Goal: Task Accomplishment & Management: Manage account settings

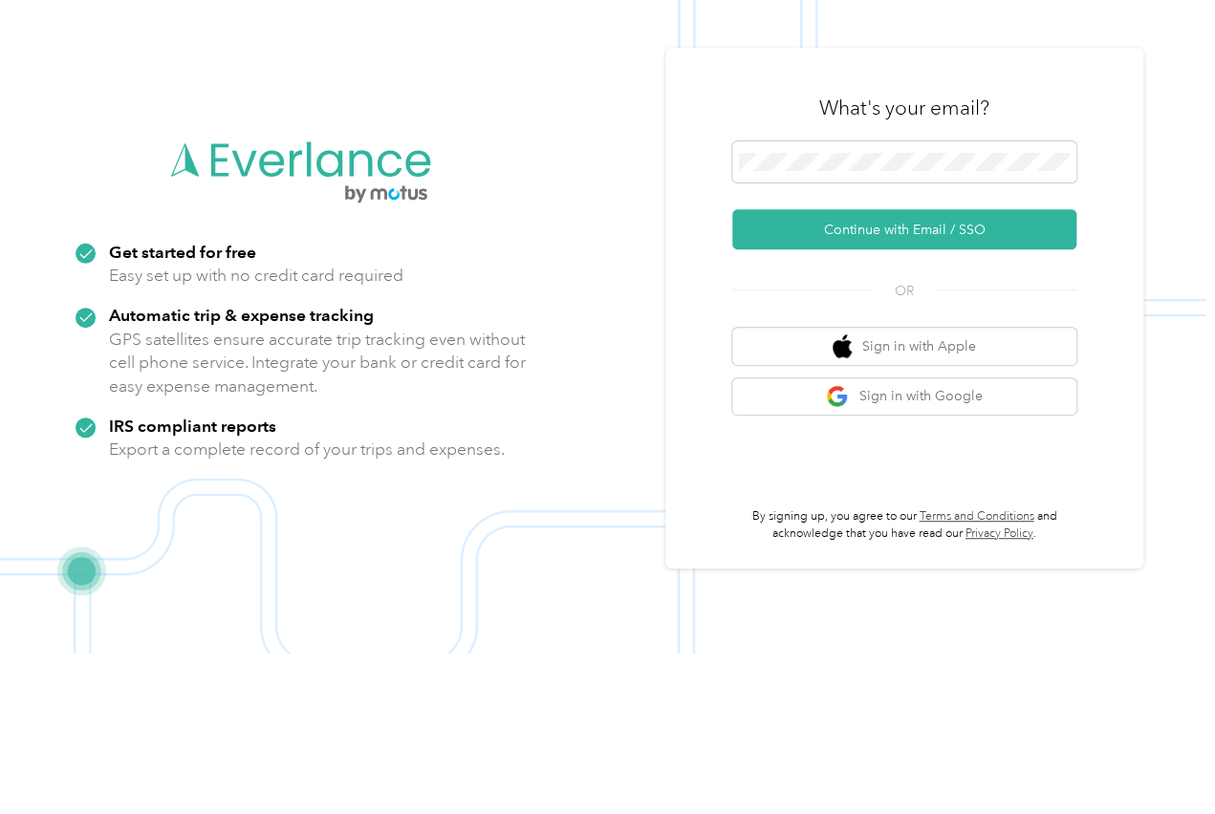
click at [854, 370] on button "Continue with Email / SSO" at bounding box center [904, 390] width 344 height 40
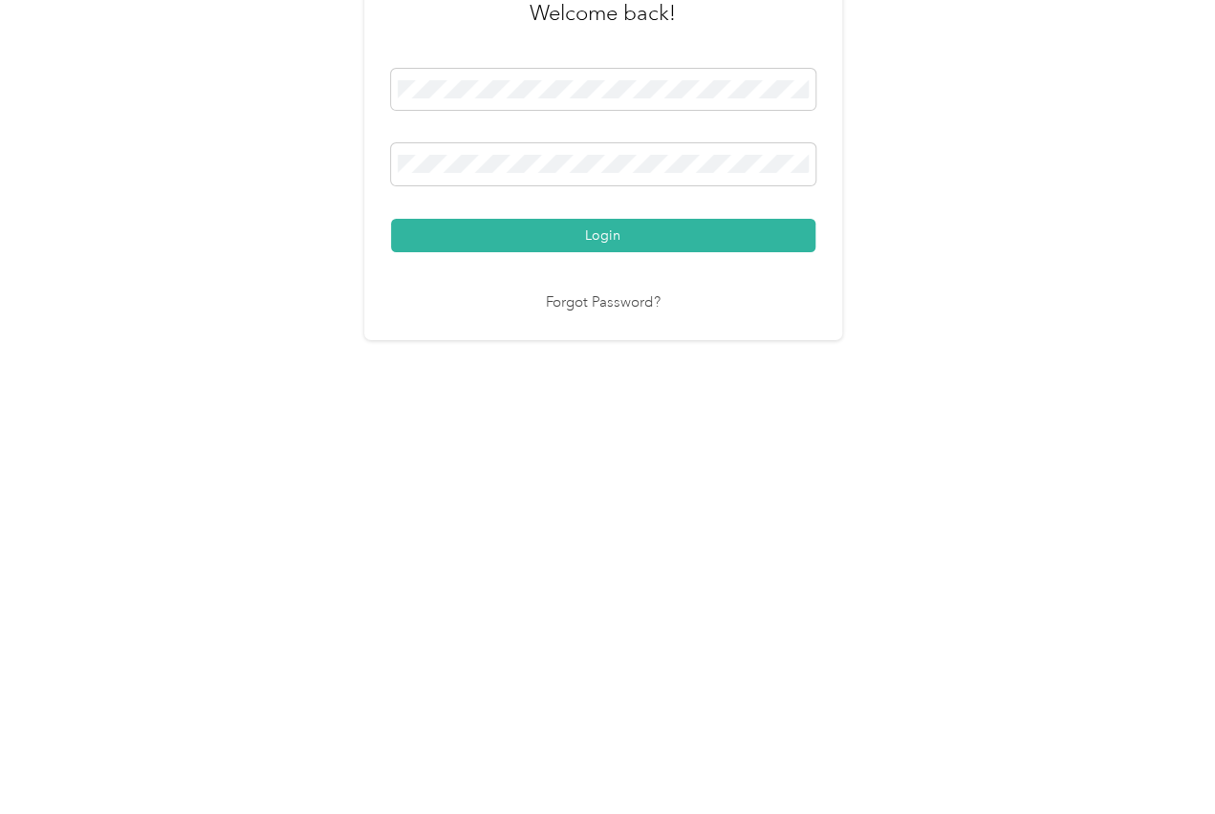
click at [570, 503] on button "Login" at bounding box center [603, 519] width 424 height 33
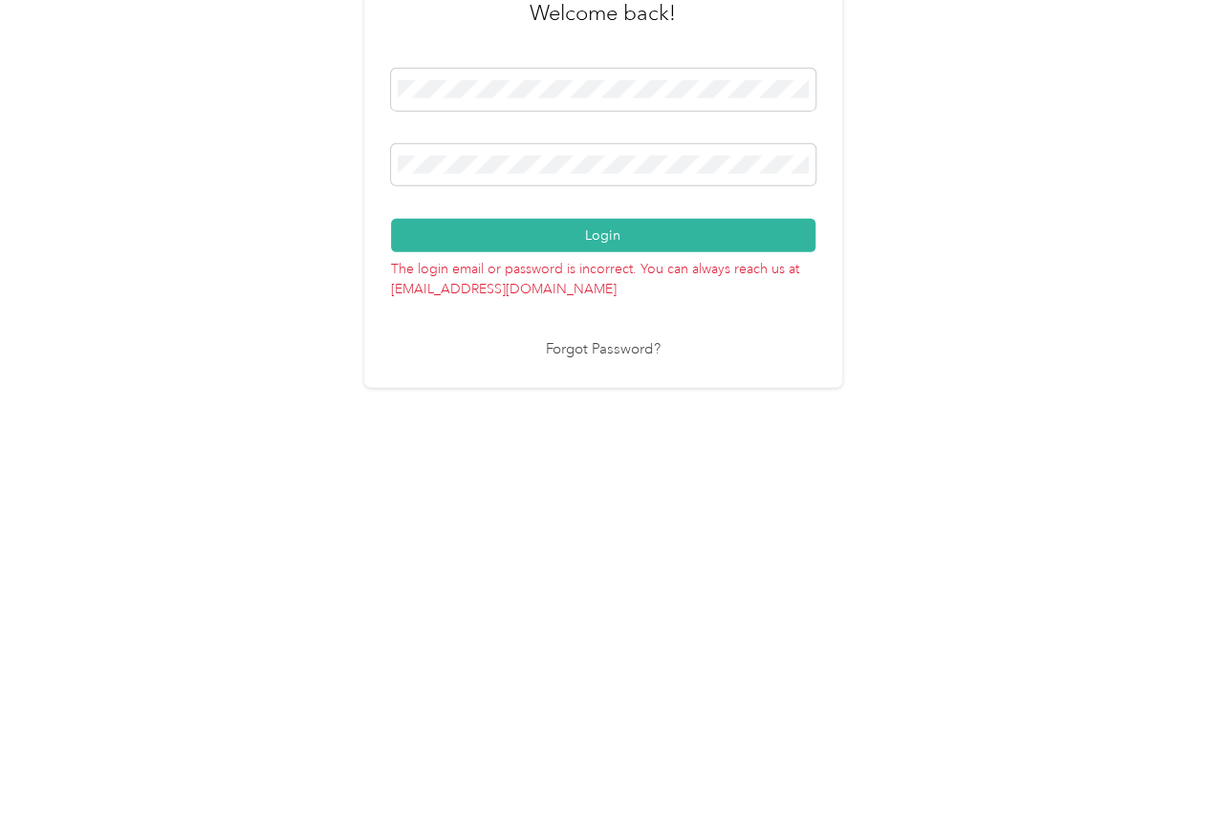
click at [556, 479] on button "Login" at bounding box center [603, 495] width 424 height 33
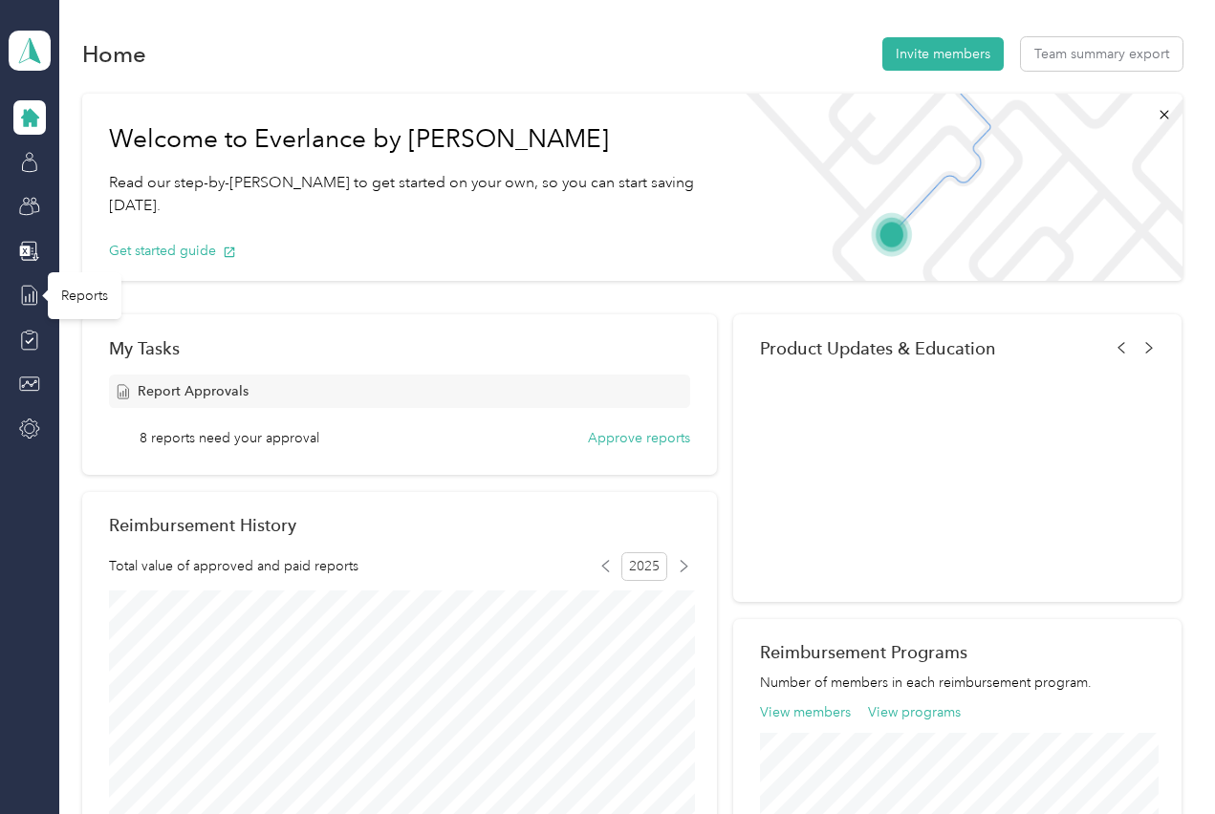
click at [78, 295] on div "Reports" at bounding box center [85, 295] width 74 height 47
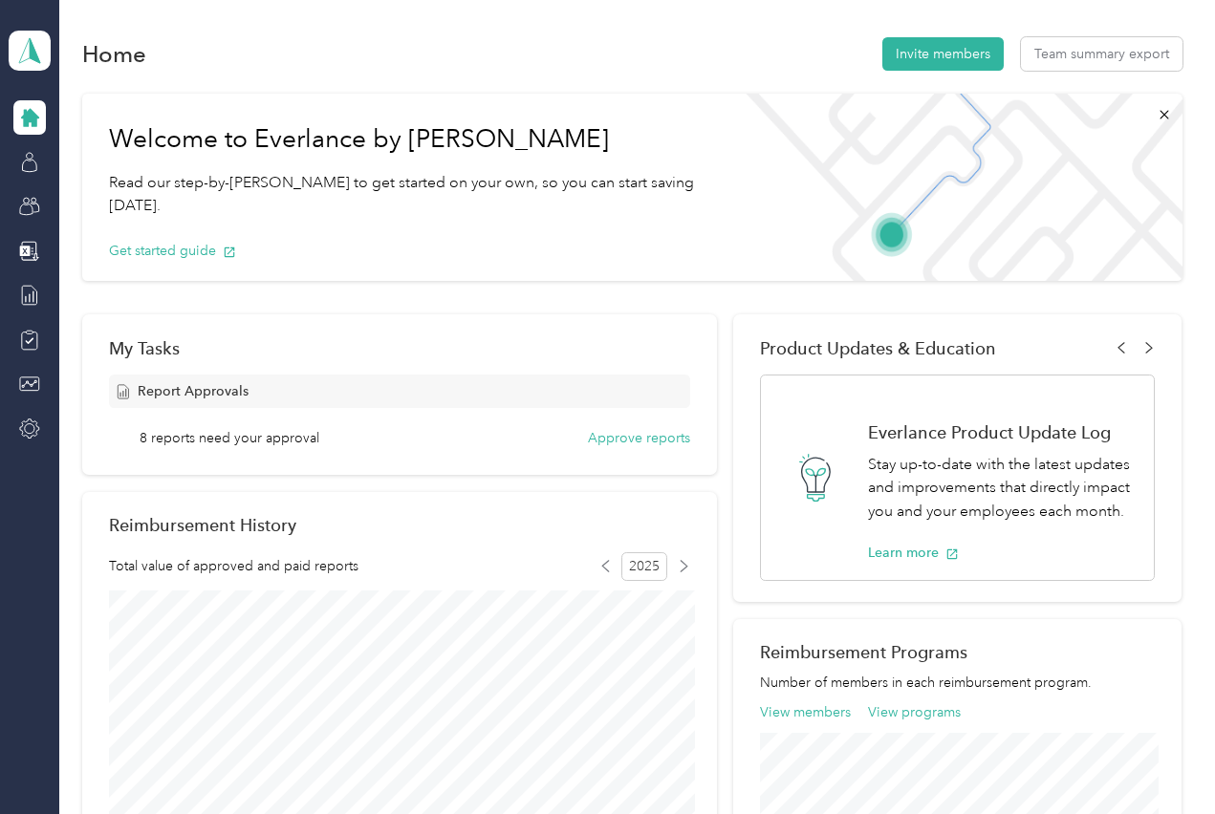
click at [17, 259] on div at bounding box center [29, 251] width 32 height 34
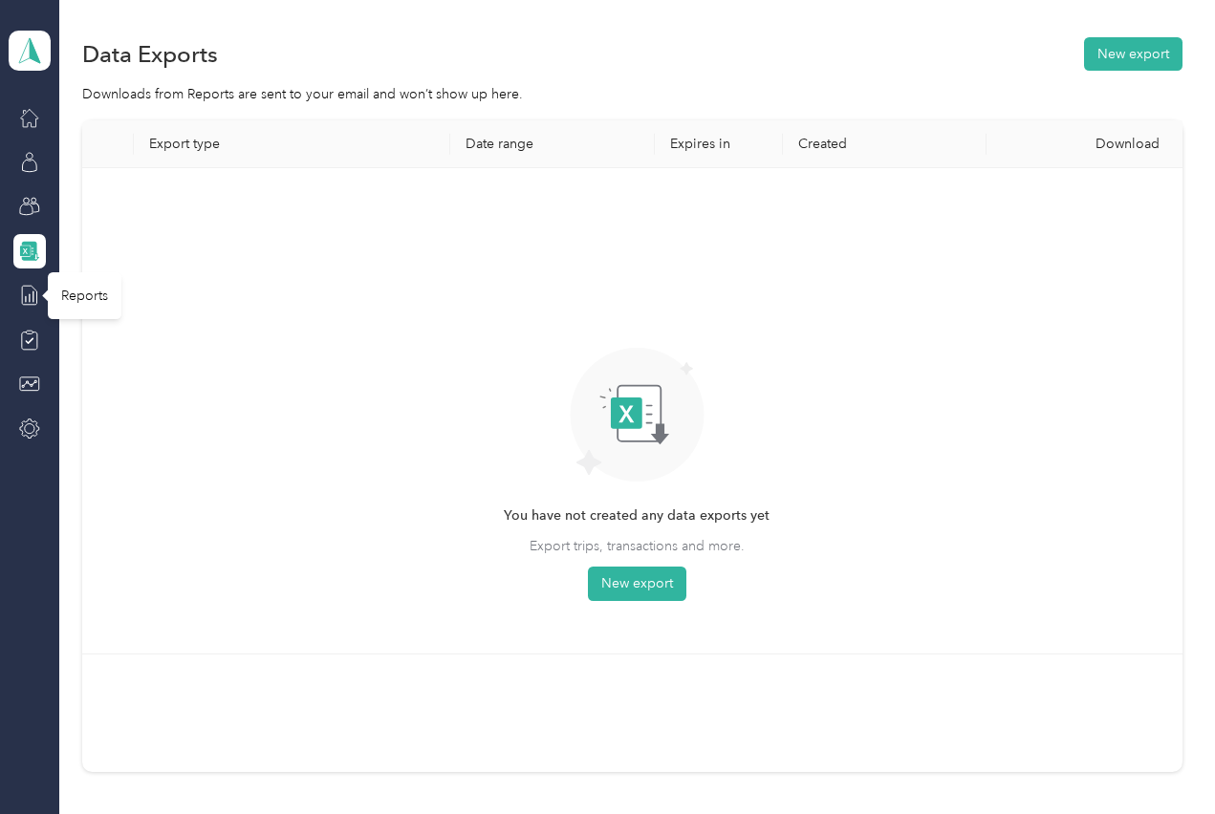
click at [30, 305] on icon at bounding box center [29, 295] width 14 height 19
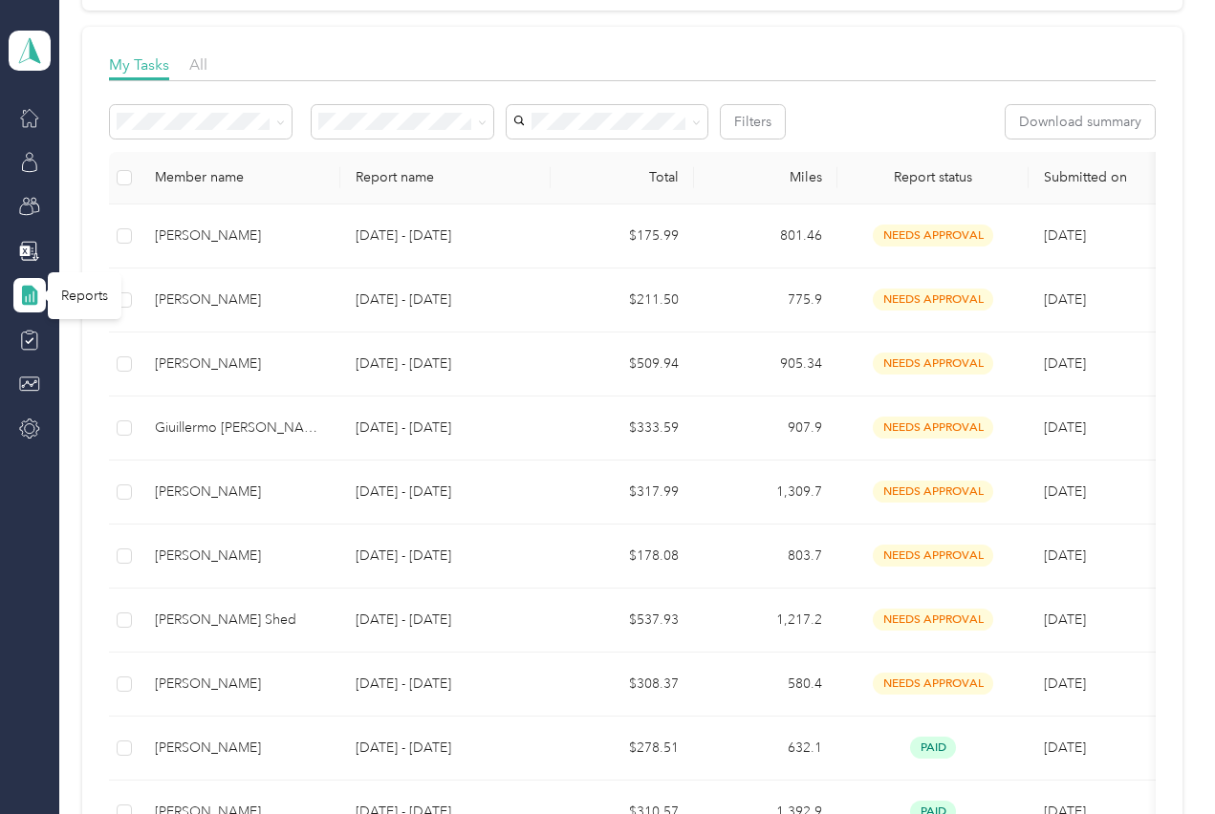
scroll to position [249, 0]
click at [1118, 442] on td "[DATE]" at bounding box center [1099, 431] width 143 height 64
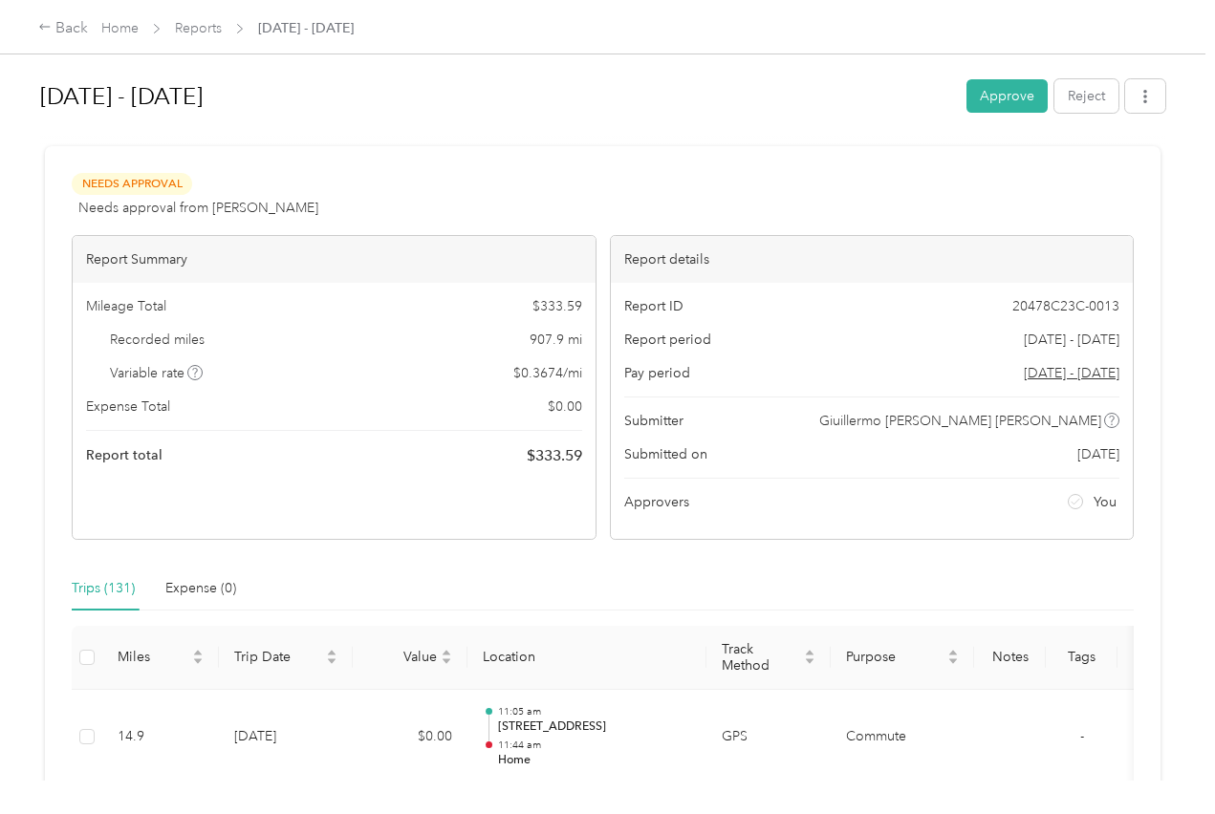
click at [996, 94] on button "Approve" at bounding box center [1006, 95] width 81 height 33
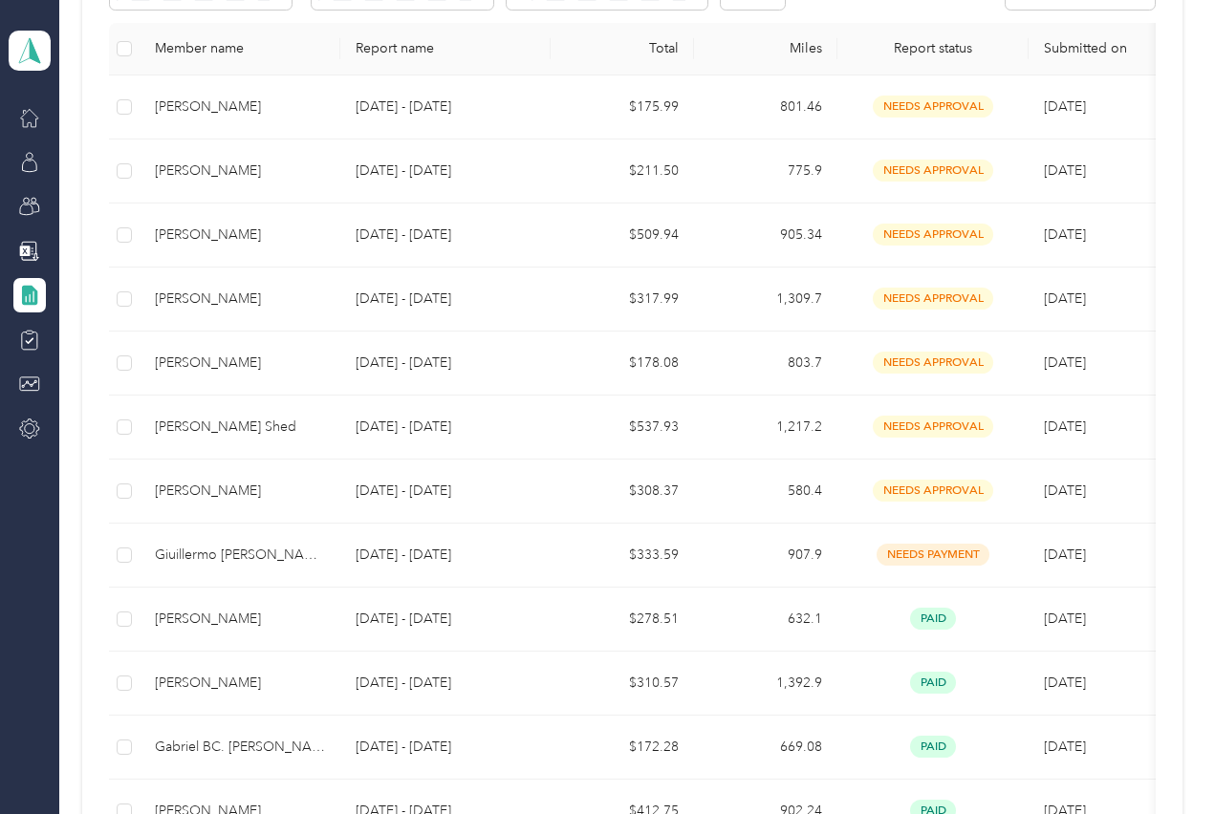
scroll to position [379, 0]
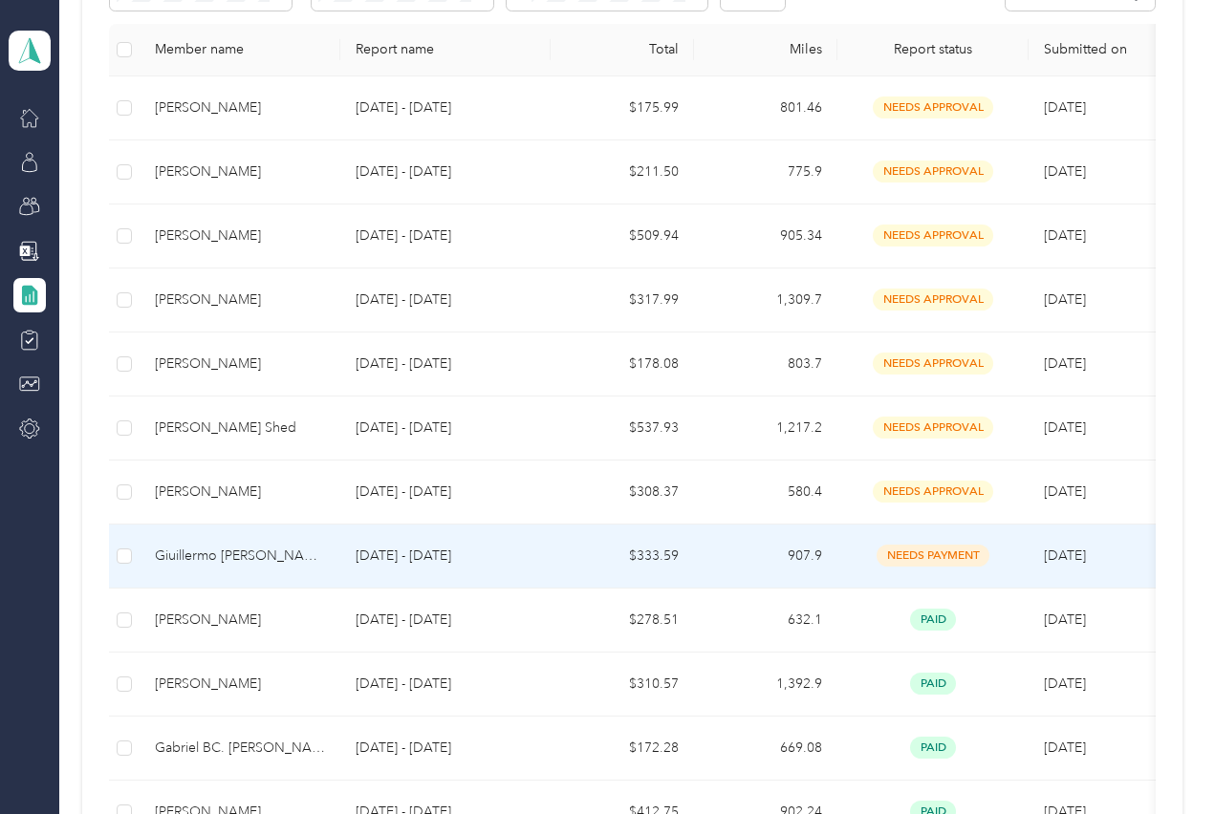
click at [517, 563] on p "[DATE] - [DATE]" at bounding box center [446, 556] width 180 height 21
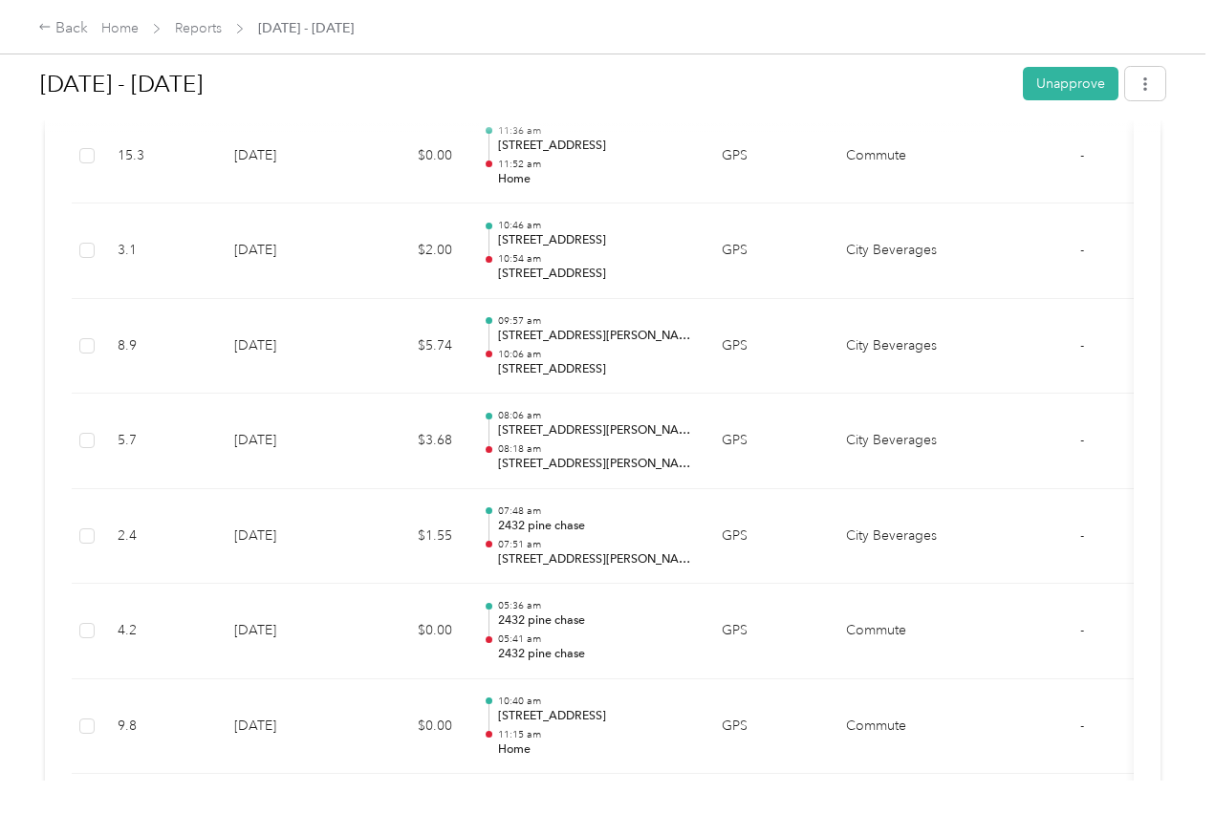
scroll to position [6447, 0]
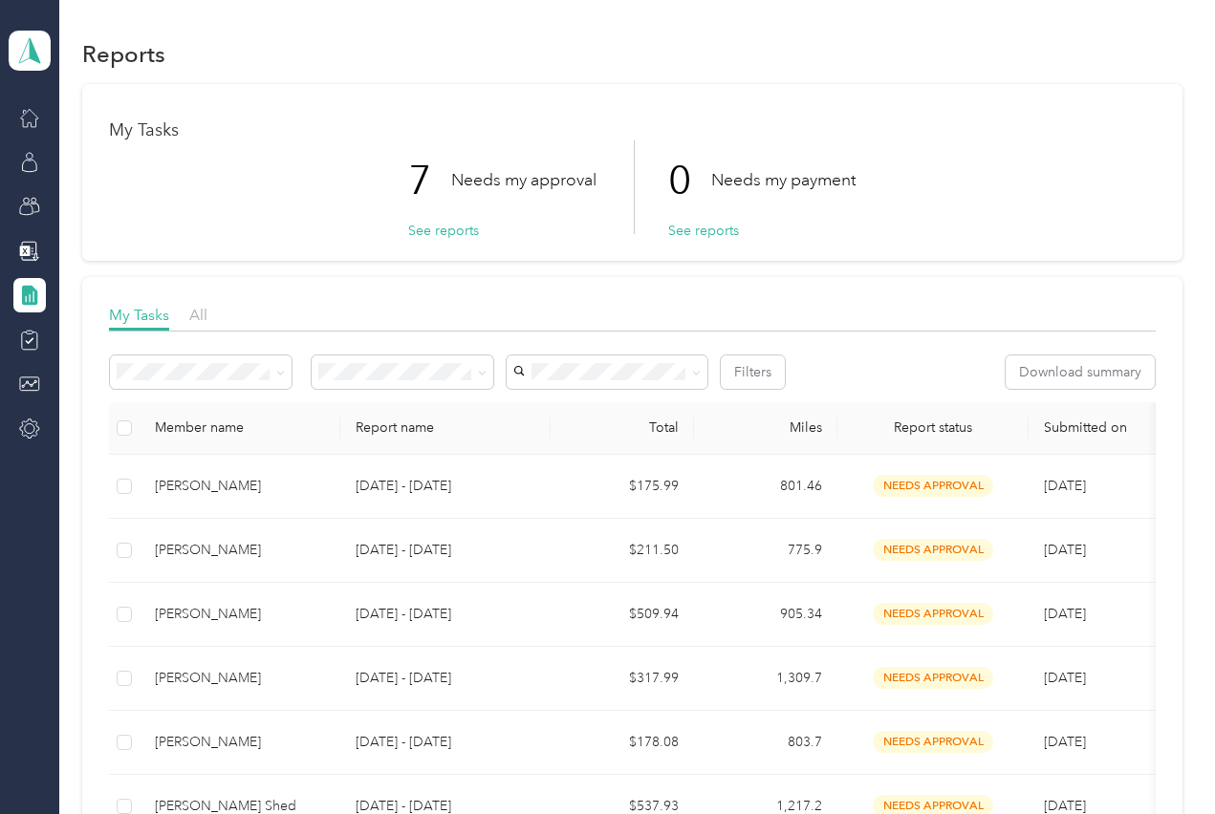
click at [498, 483] on p "[DATE] - [DATE]" at bounding box center [446, 486] width 180 height 21
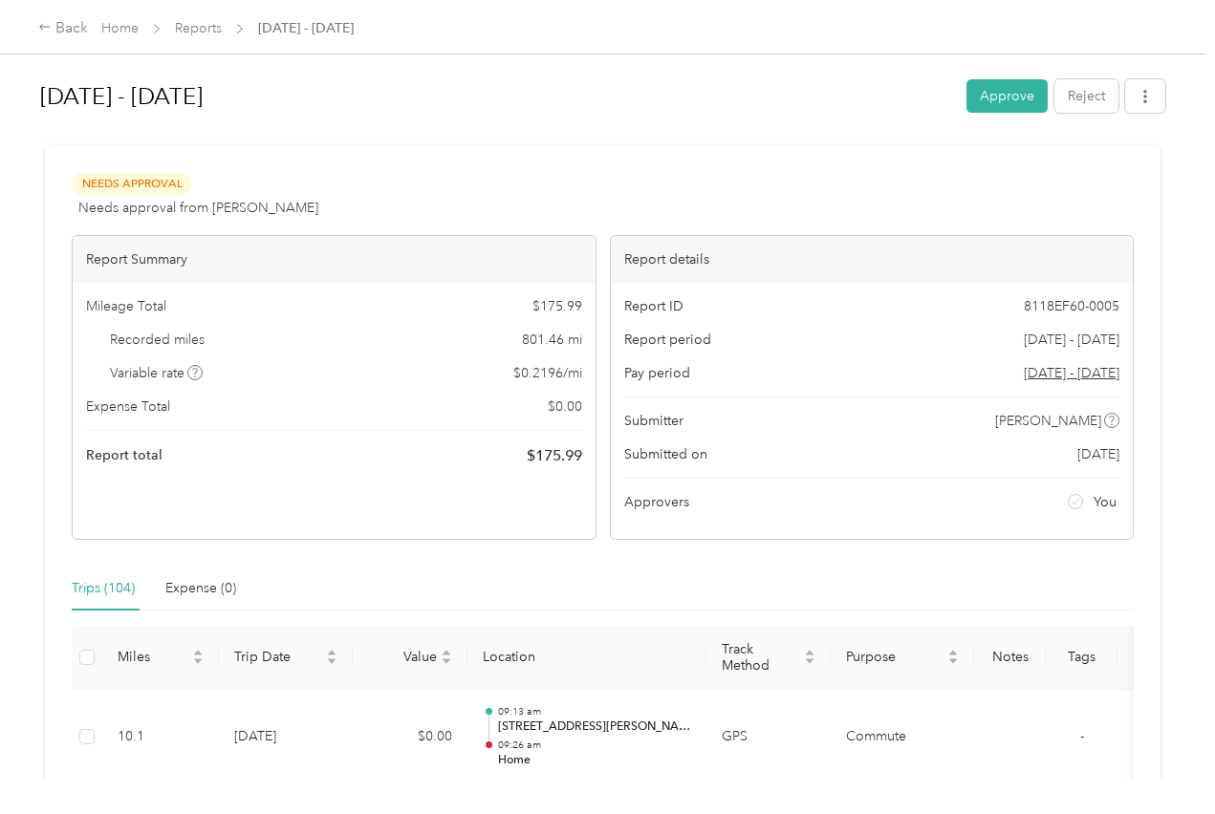
click at [1004, 79] on button "Approve" at bounding box center [1006, 95] width 81 height 33
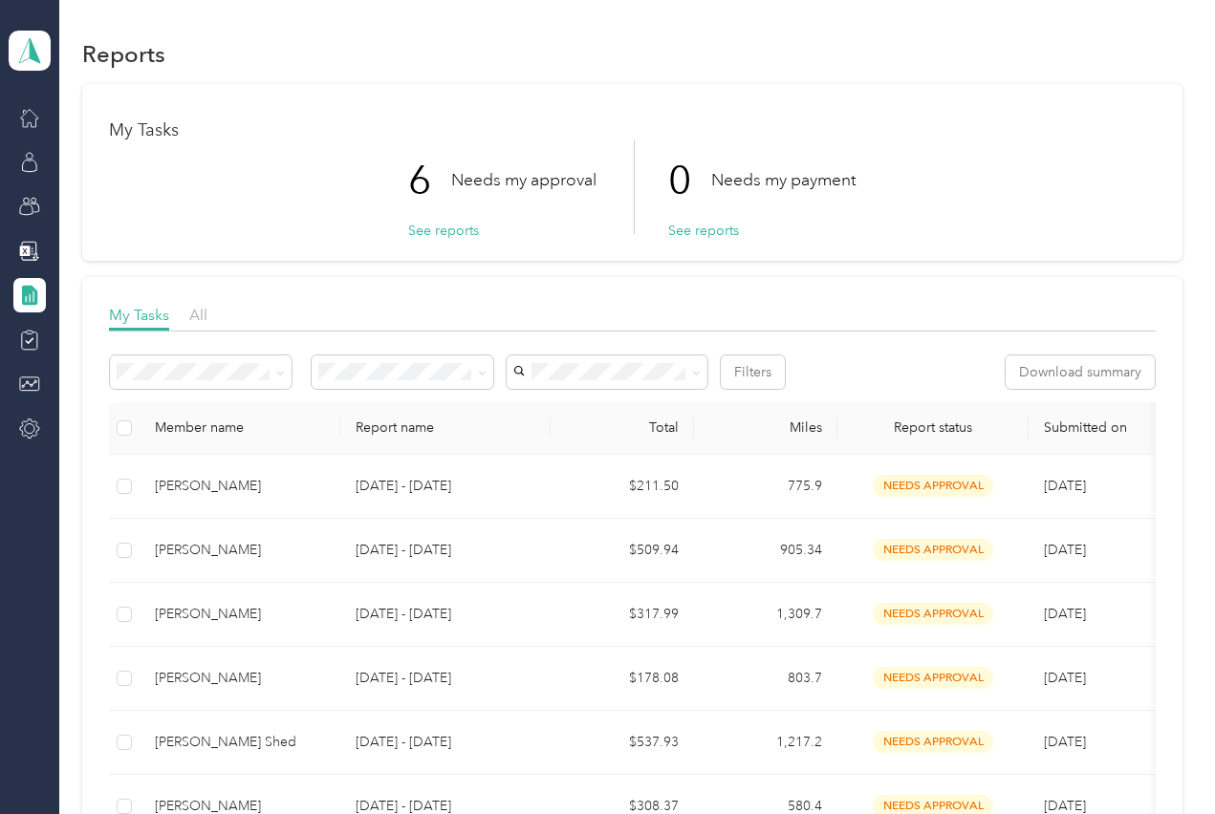
click at [521, 495] on p "[DATE] - [DATE]" at bounding box center [446, 486] width 180 height 21
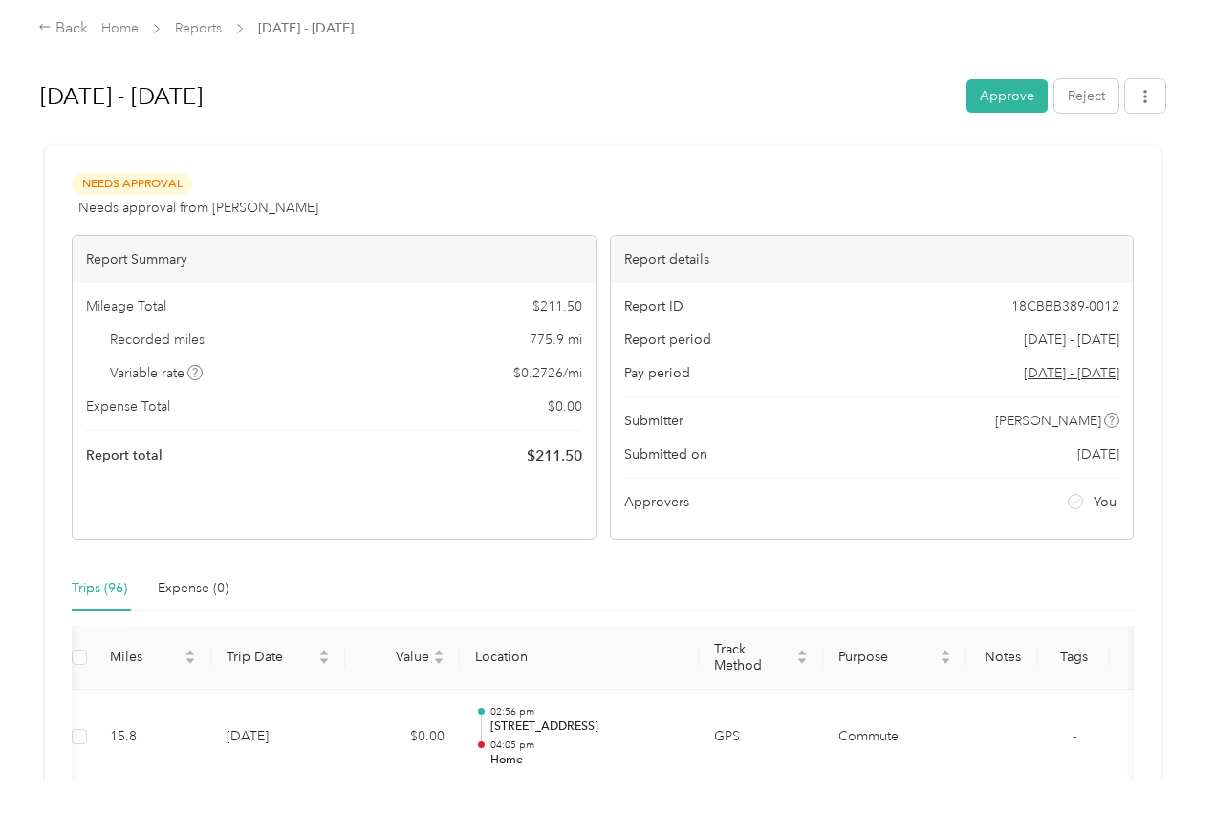
click at [1005, 94] on button "Approve" at bounding box center [1006, 95] width 81 height 33
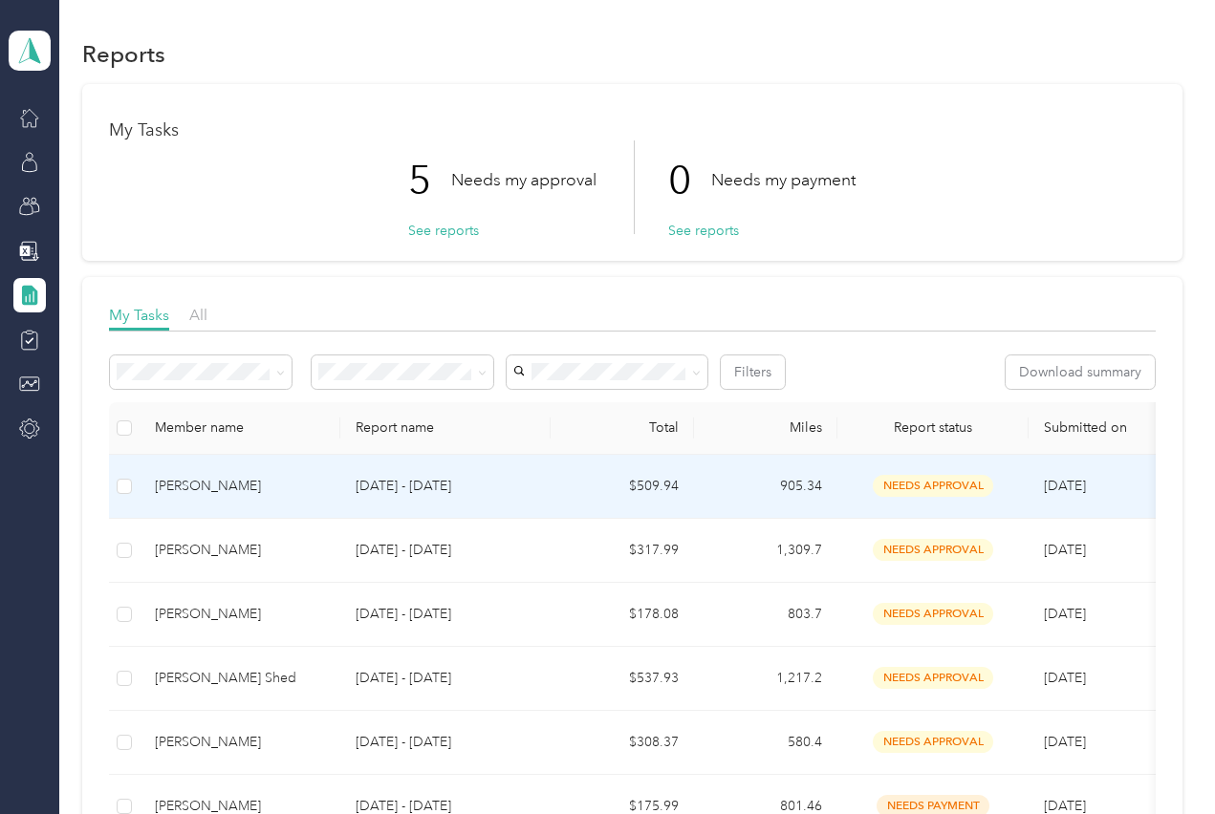
click at [301, 494] on div "[PERSON_NAME]" at bounding box center [240, 486] width 170 height 21
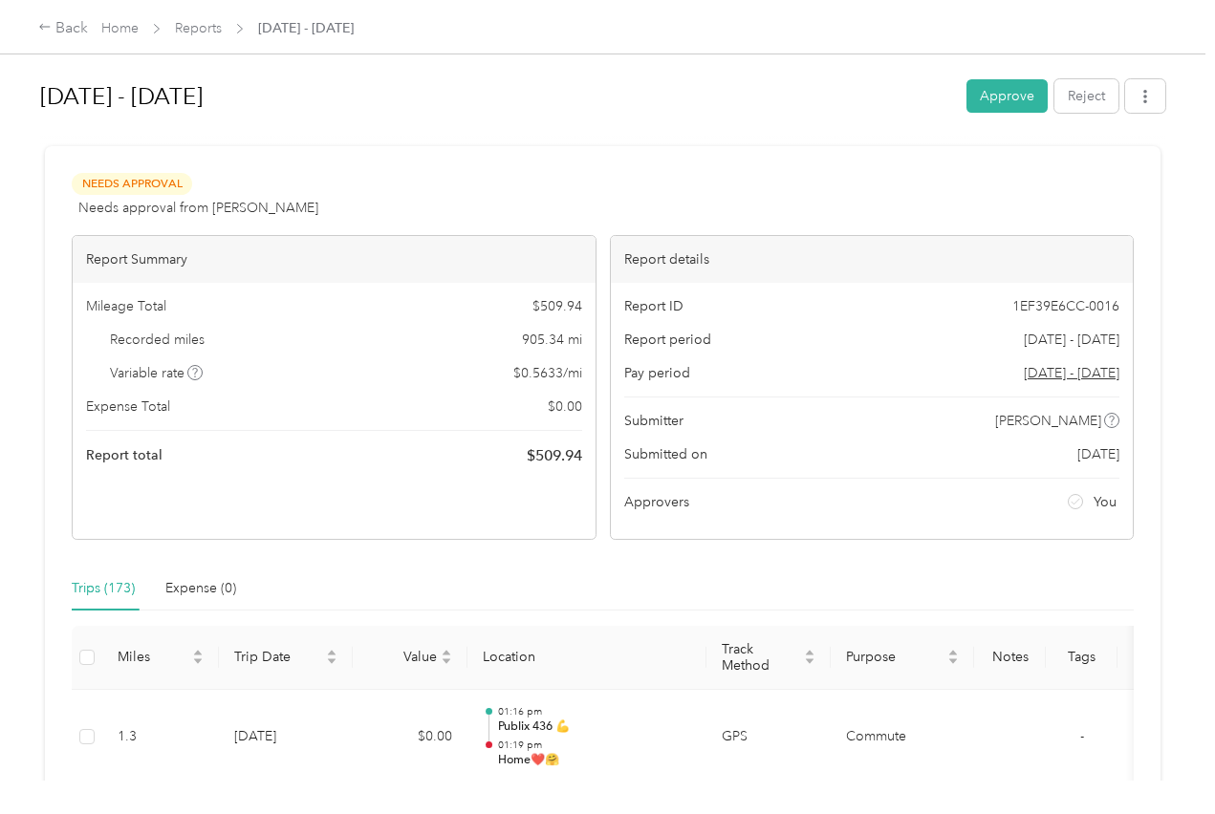
click at [999, 82] on button "Approve" at bounding box center [1006, 95] width 81 height 33
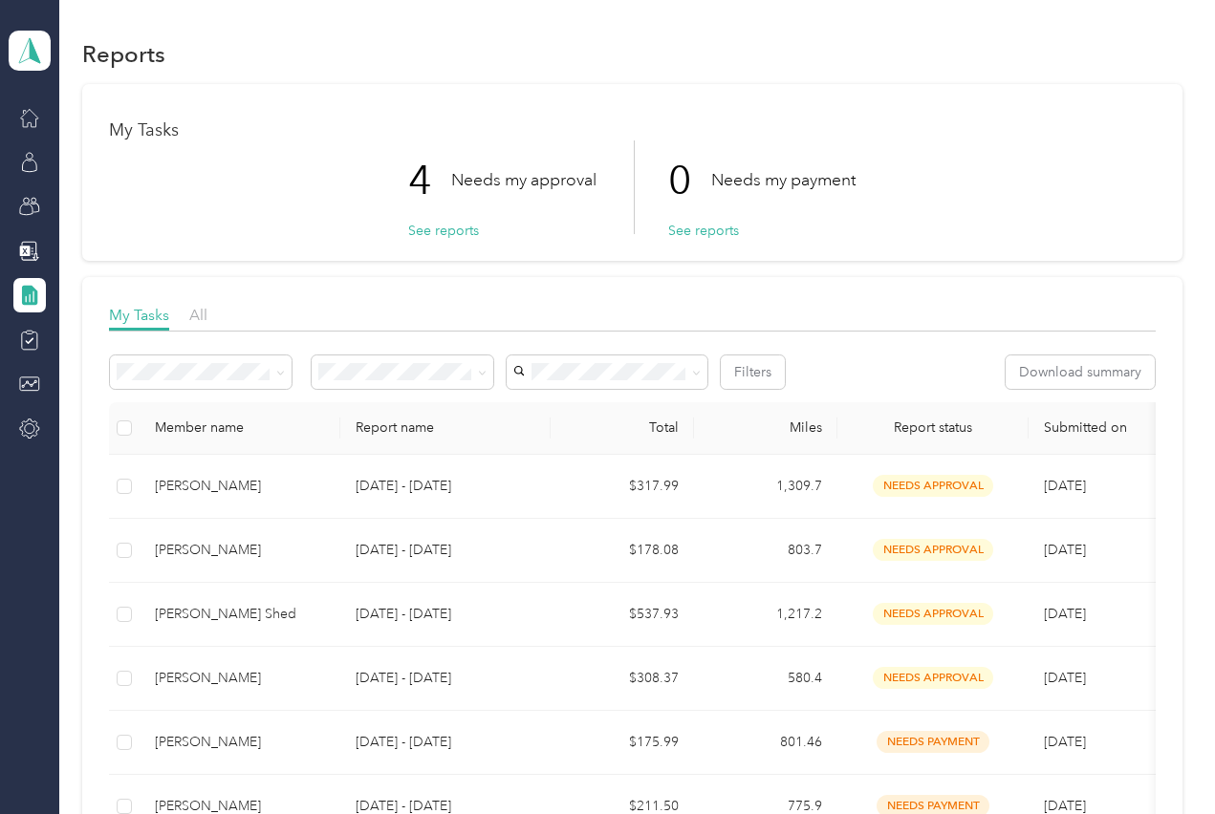
click at [169, 486] on div "[PERSON_NAME]" at bounding box center [240, 486] width 170 height 21
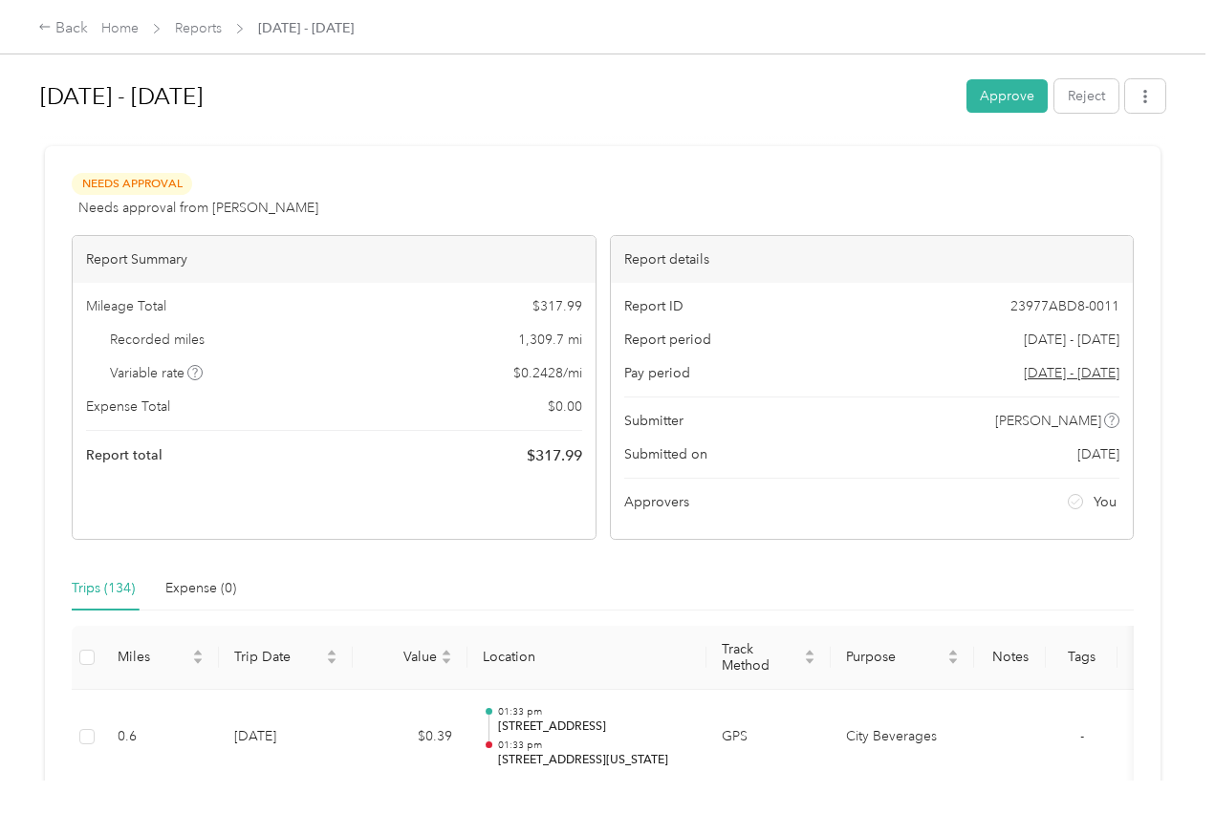
click at [1006, 84] on button "Approve" at bounding box center [1006, 95] width 81 height 33
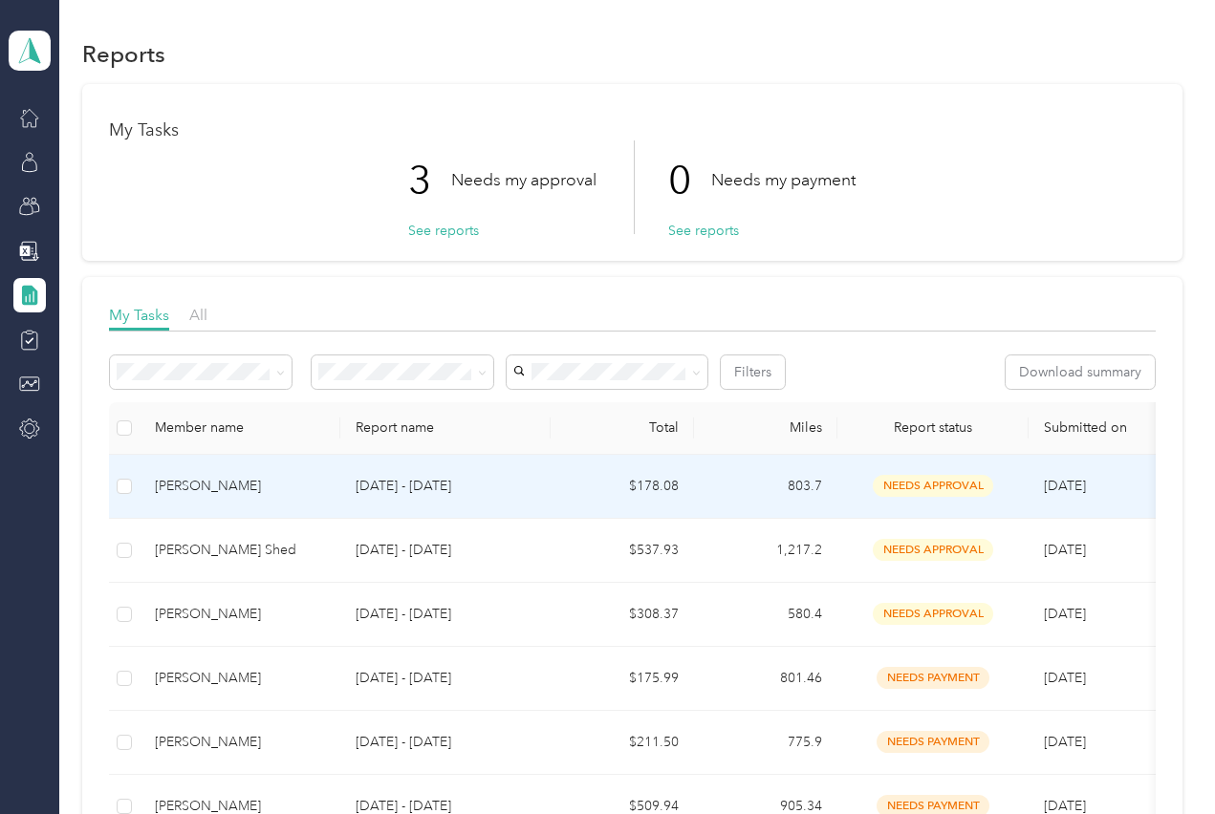
click at [305, 491] on div "[PERSON_NAME]" at bounding box center [240, 486] width 170 height 21
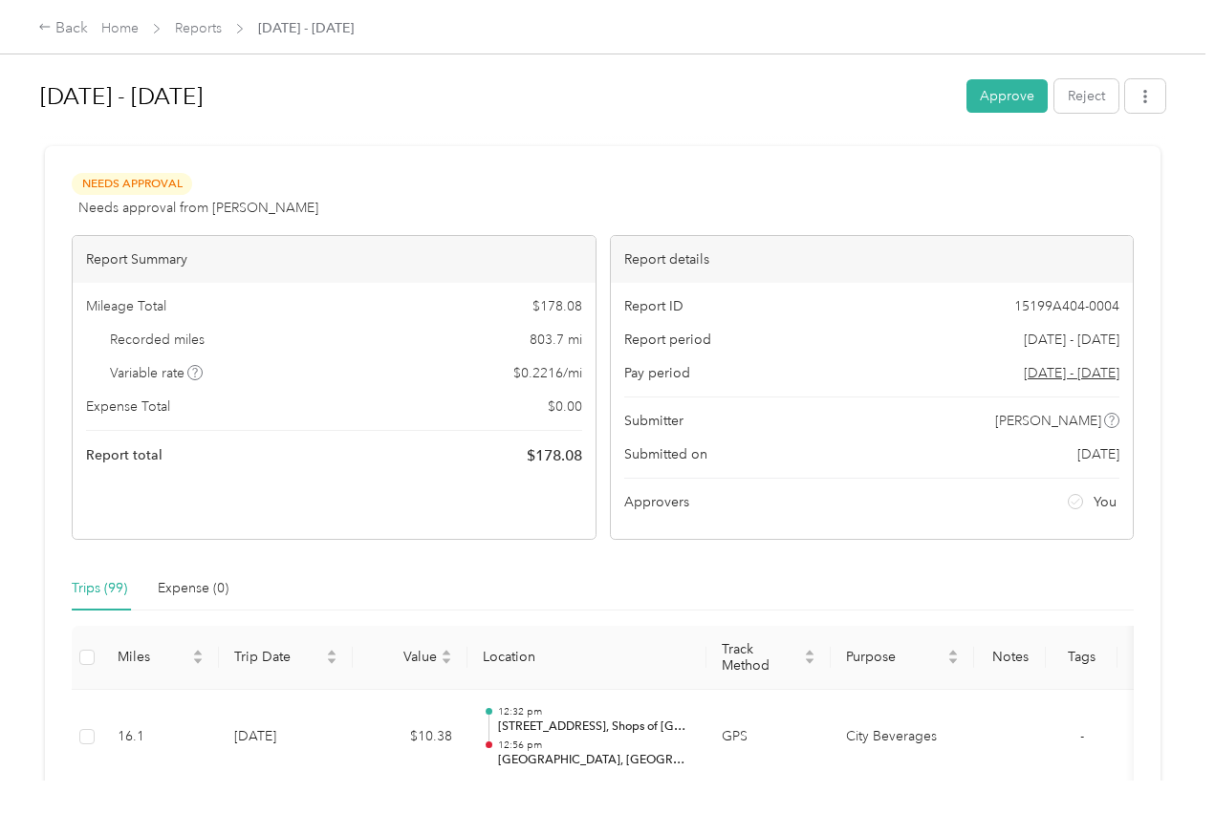
click at [1003, 92] on button "Approve" at bounding box center [1006, 95] width 81 height 33
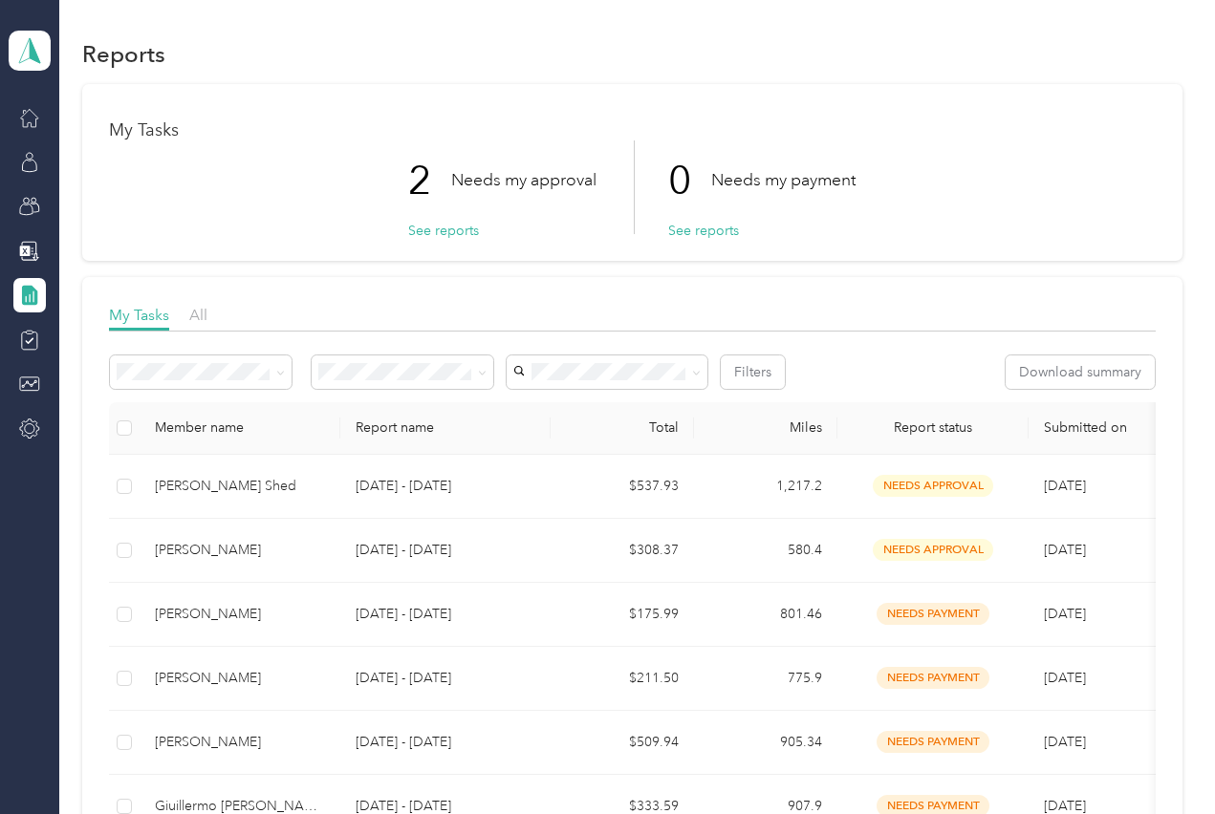
click at [291, 489] on div "[PERSON_NAME] Shed" at bounding box center [240, 486] width 170 height 21
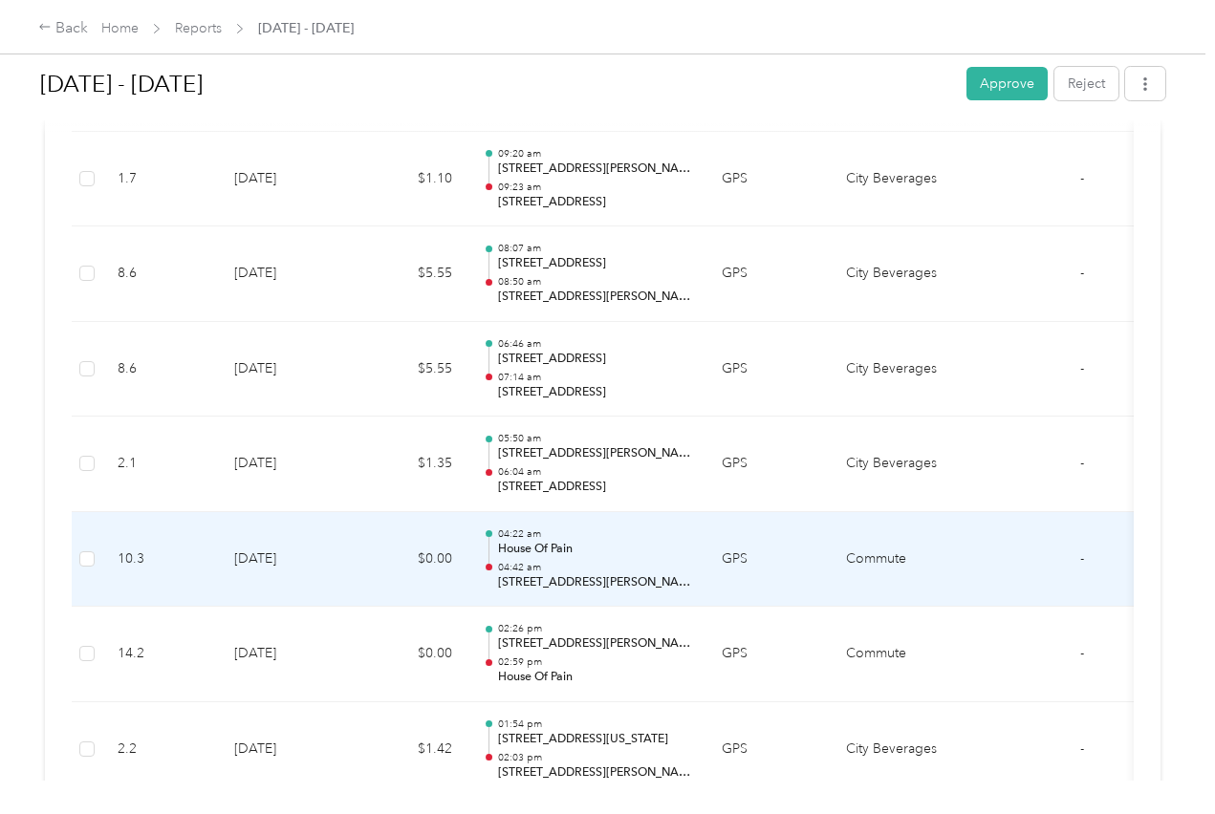
scroll to position [1134, 0]
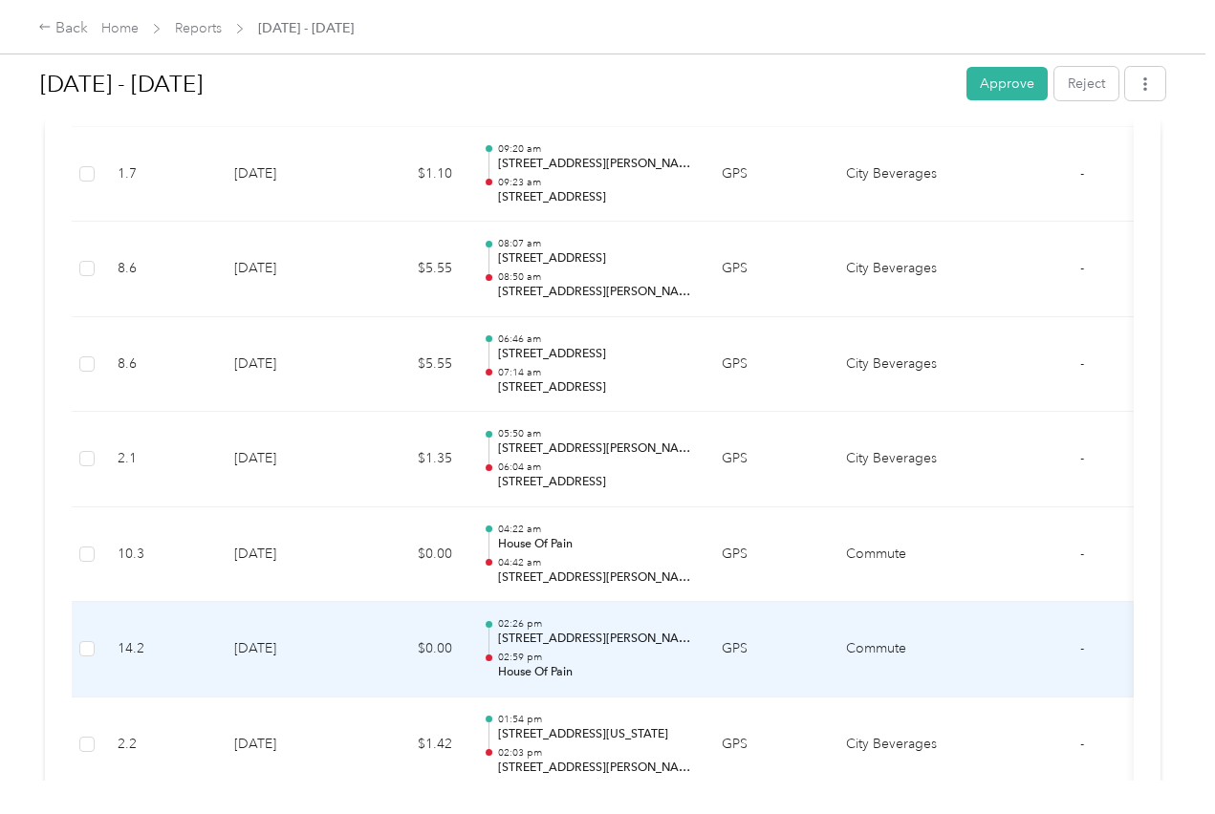
click at [779, 663] on td "GPS" at bounding box center [768, 650] width 124 height 96
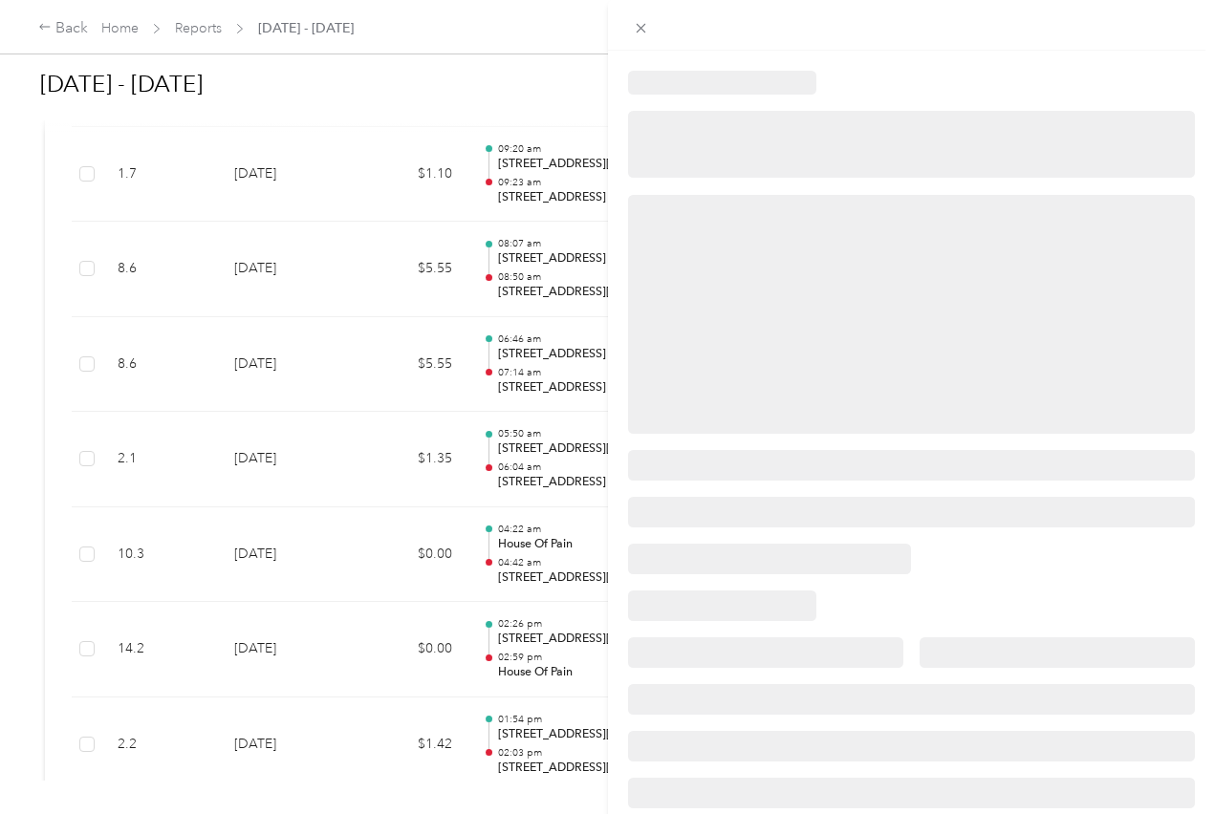
click at [778, 668] on div at bounding box center [912, 510] width 608 height 878
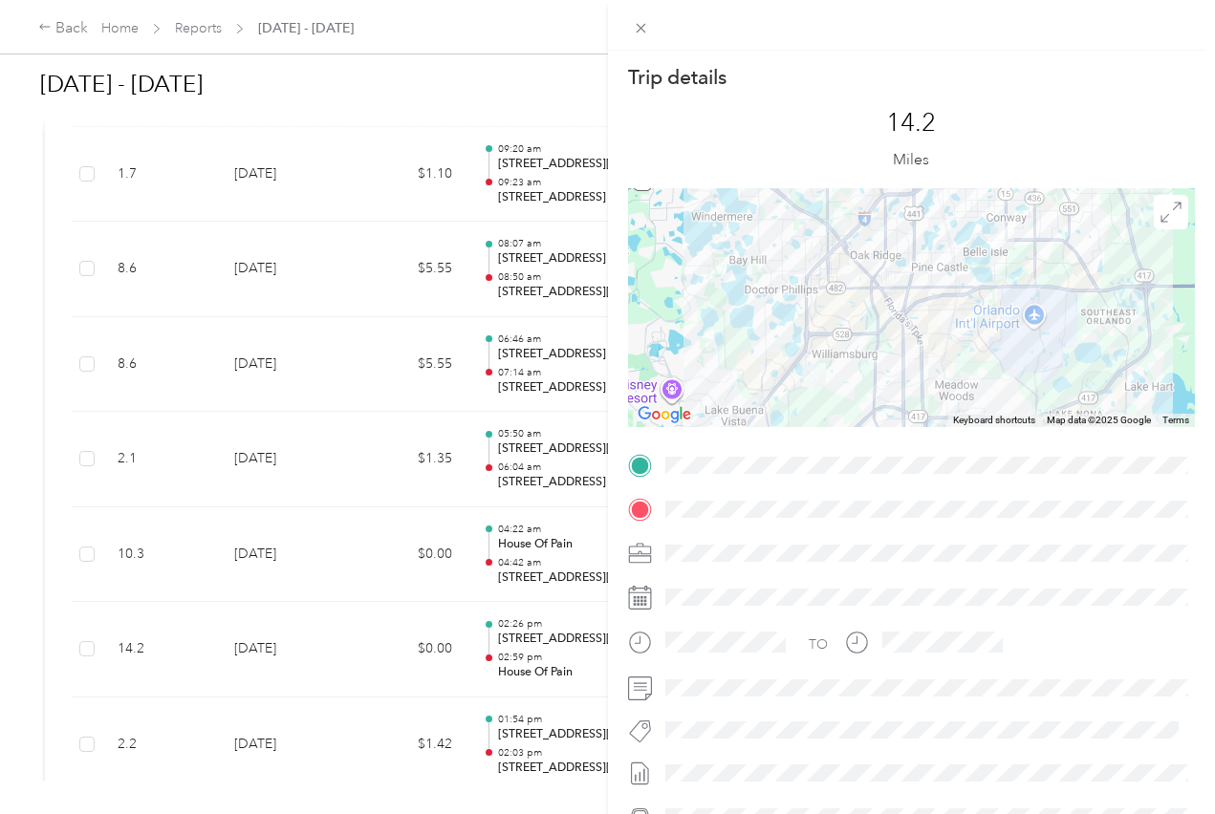
click at [637, 30] on icon at bounding box center [641, 28] width 16 height 16
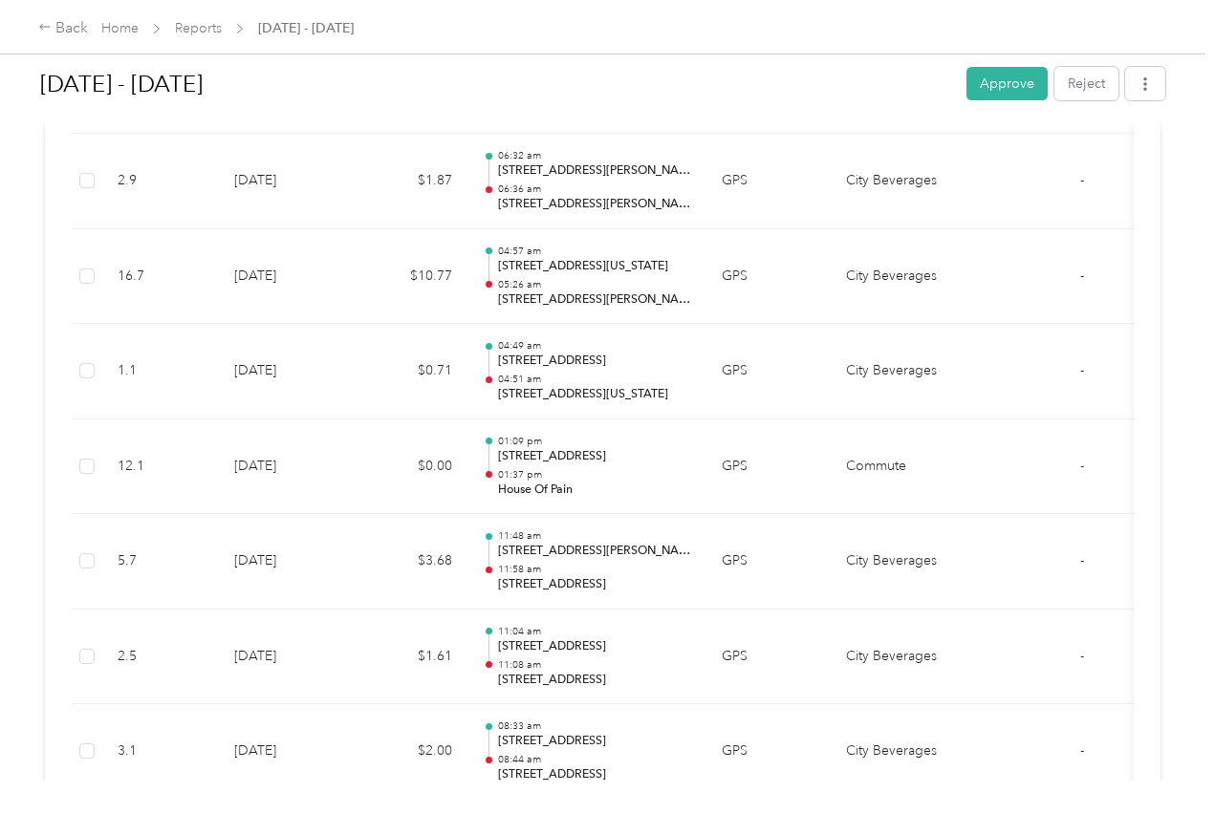
scroll to position [2364, 0]
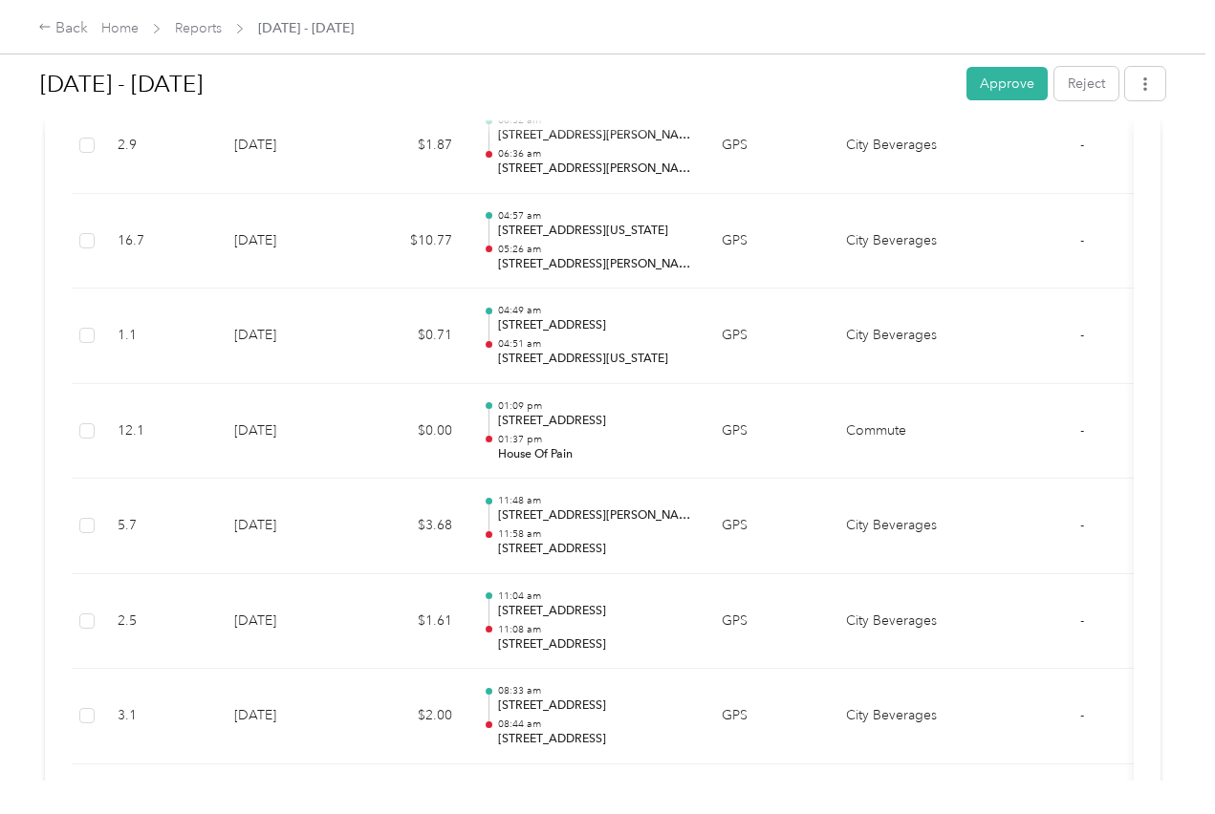
click at [1069, 669] on td "-" at bounding box center [1082, 717] width 72 height 96
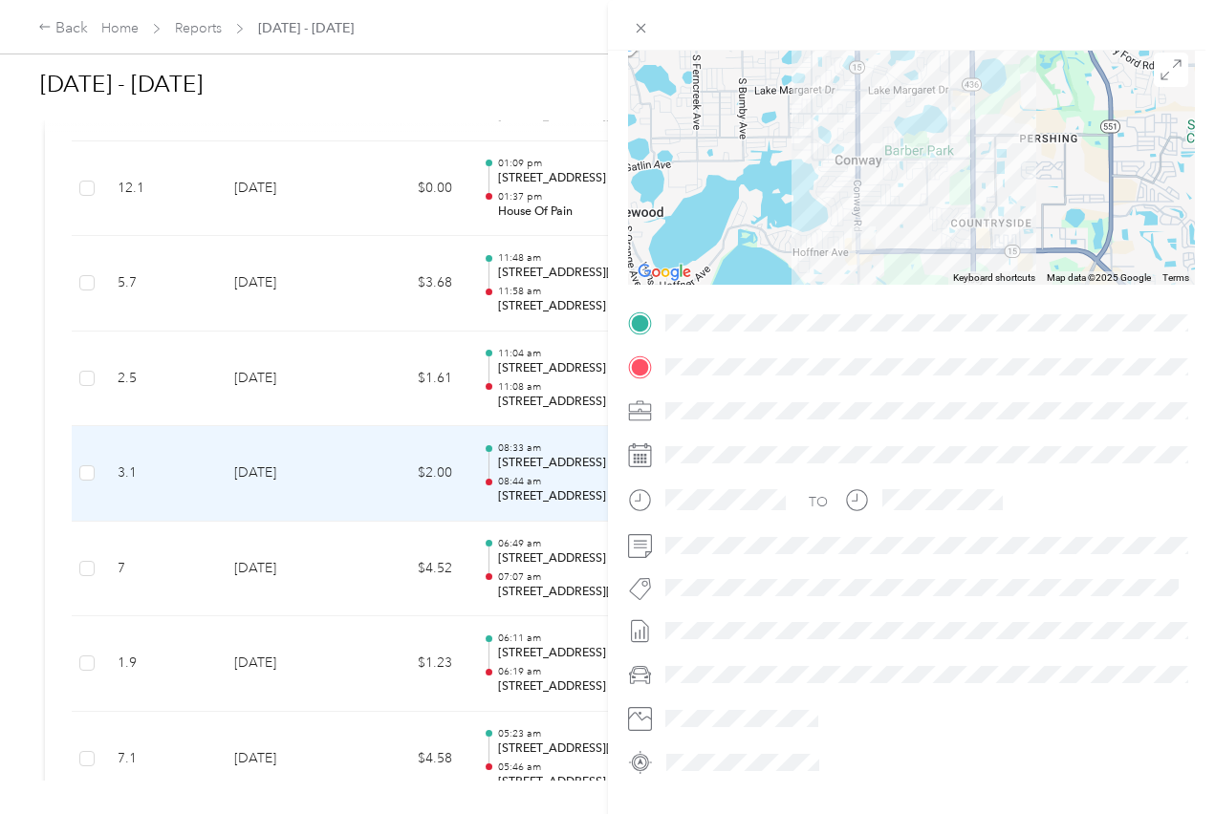
scroll to position [2642, 0]
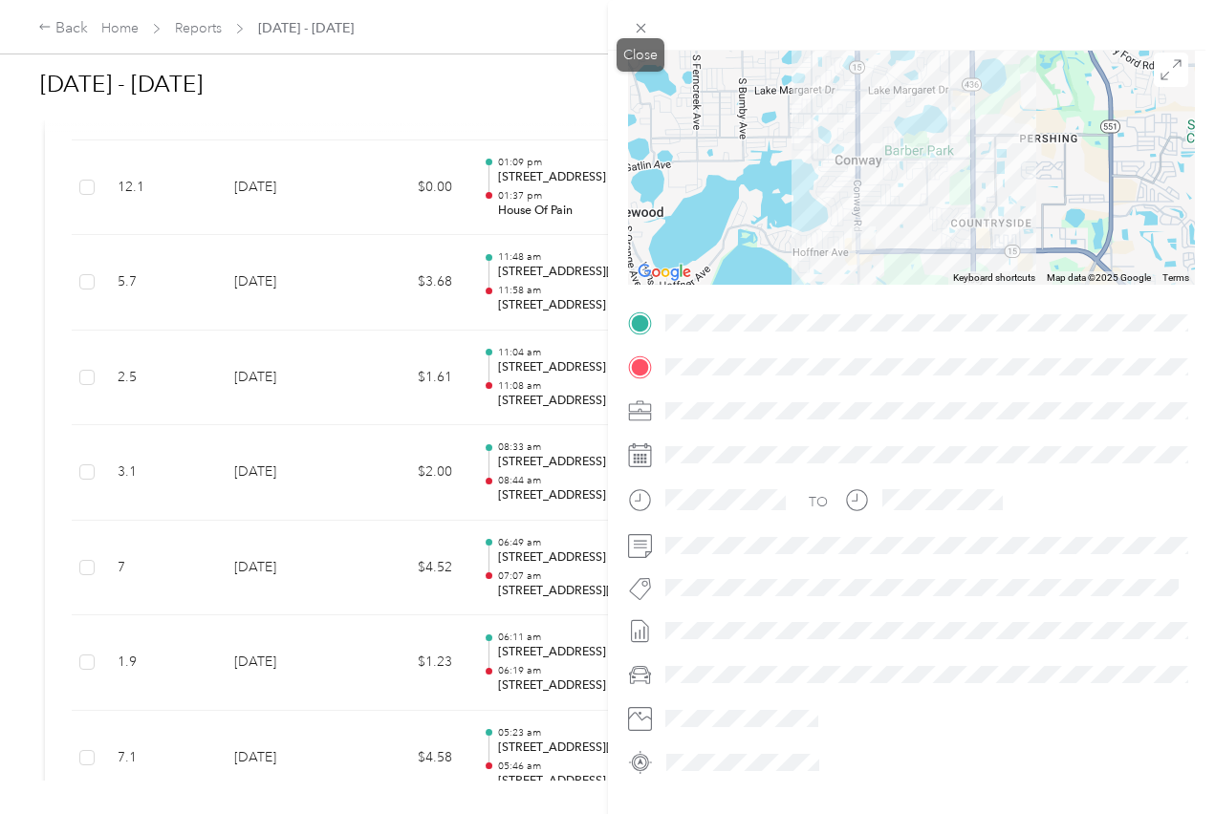
click at [633, 28] on icon at bounding box center [641, 28] width 16 height 16
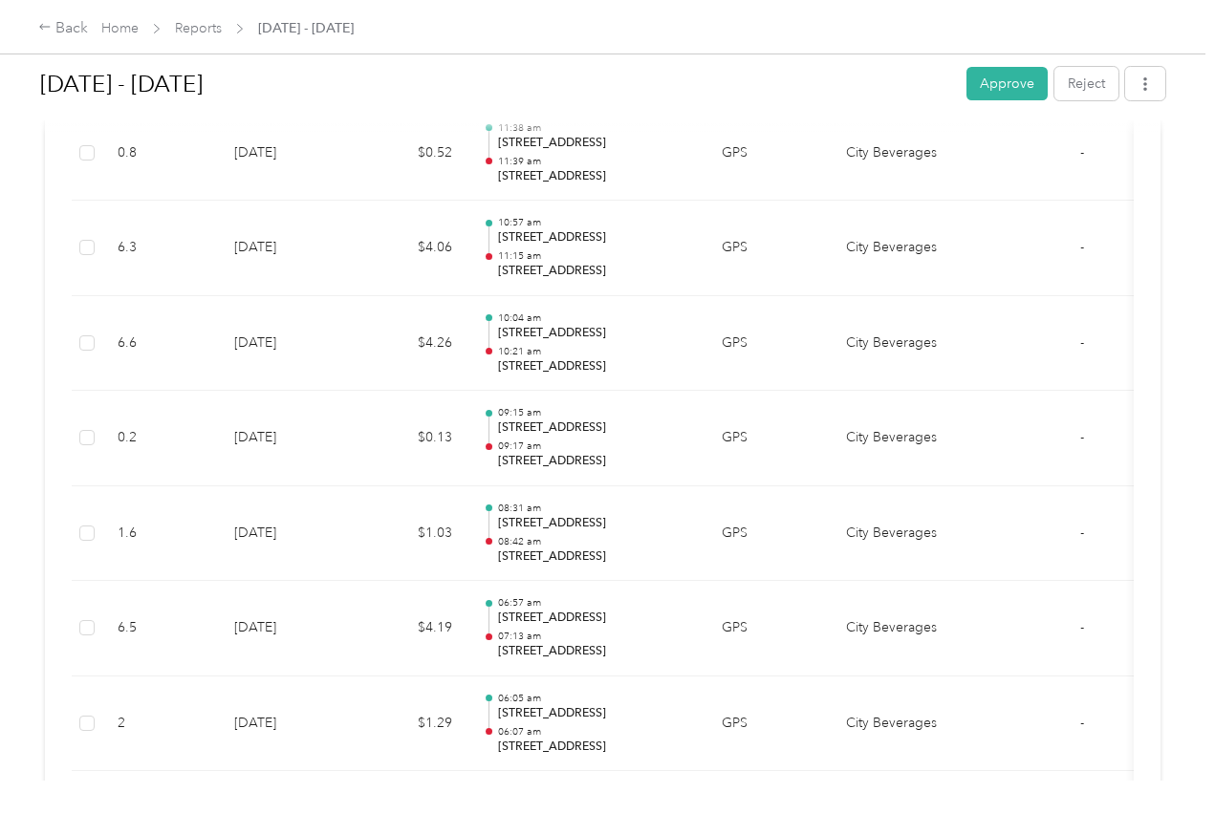
scroll to position [10861, 0]
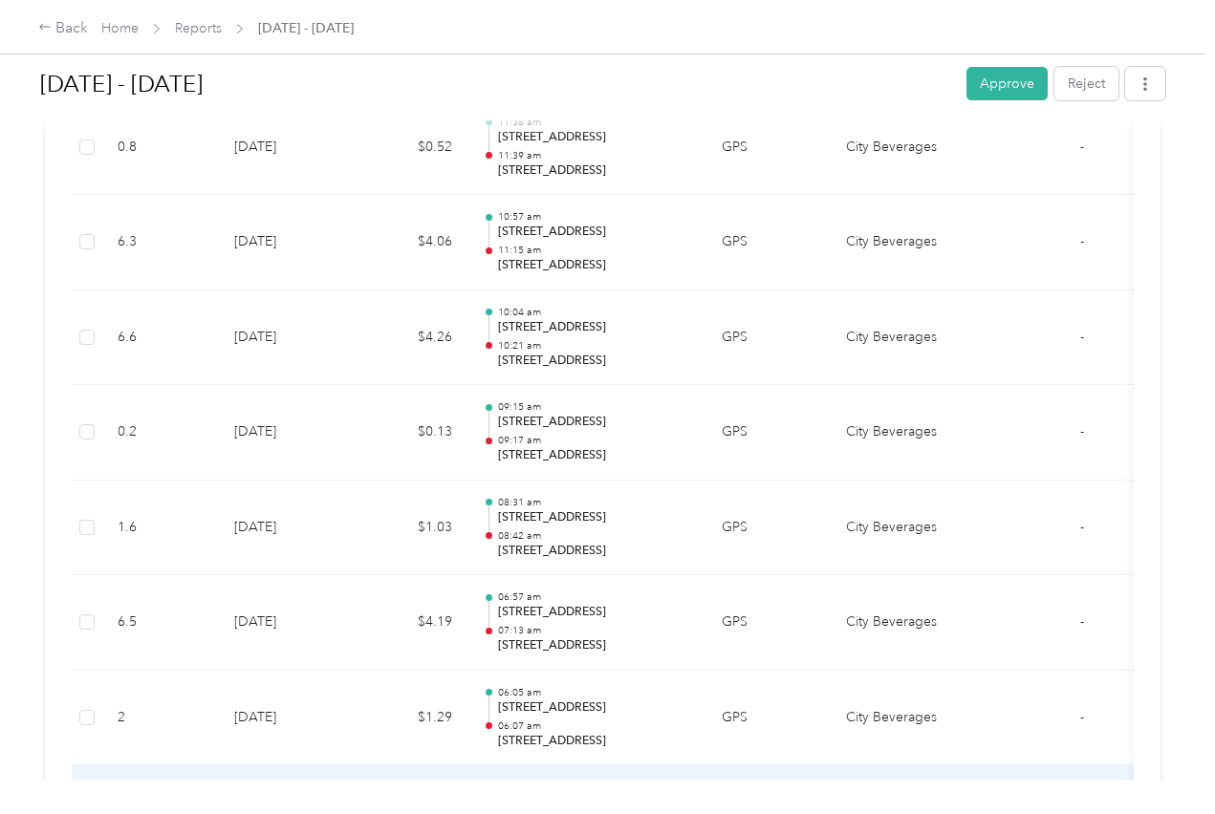
click at [1060, 766] on td "-" at bounding box center [1082, 814] width 72 height 96
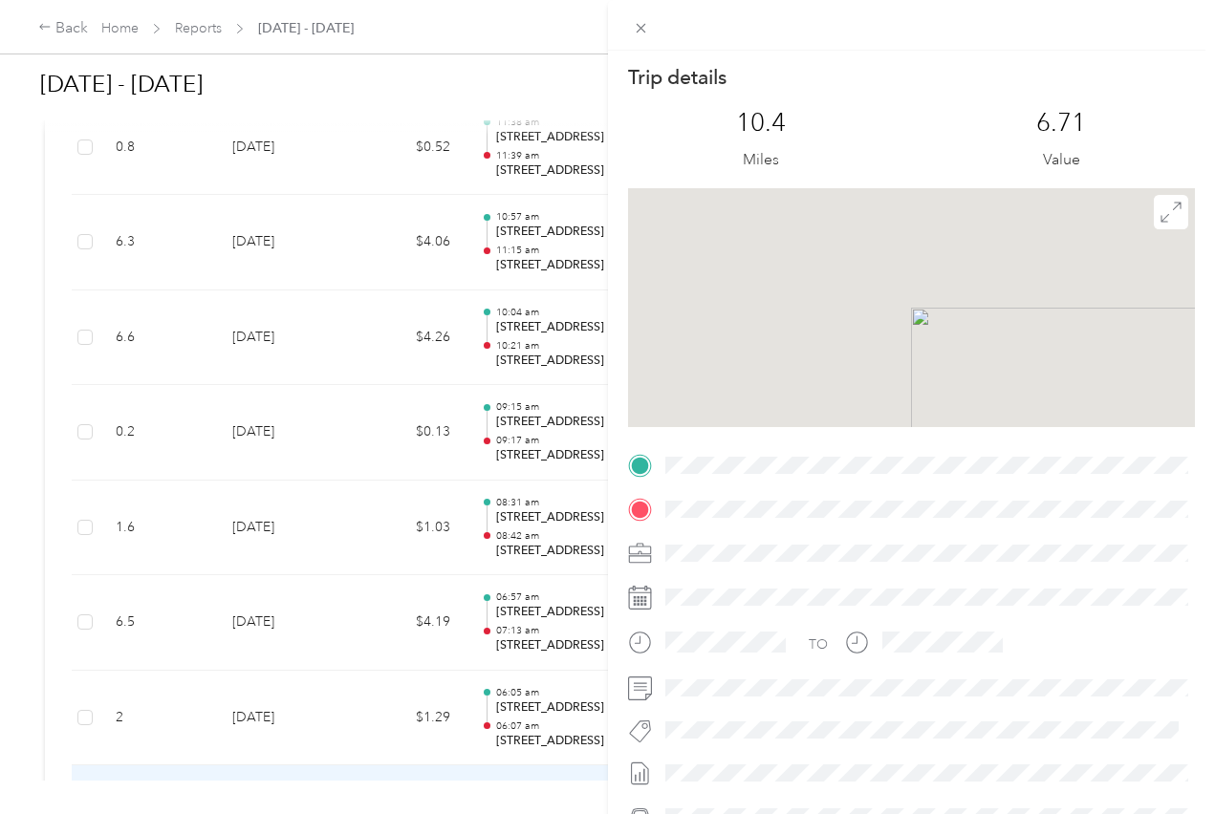
scroll to position [0, 3]
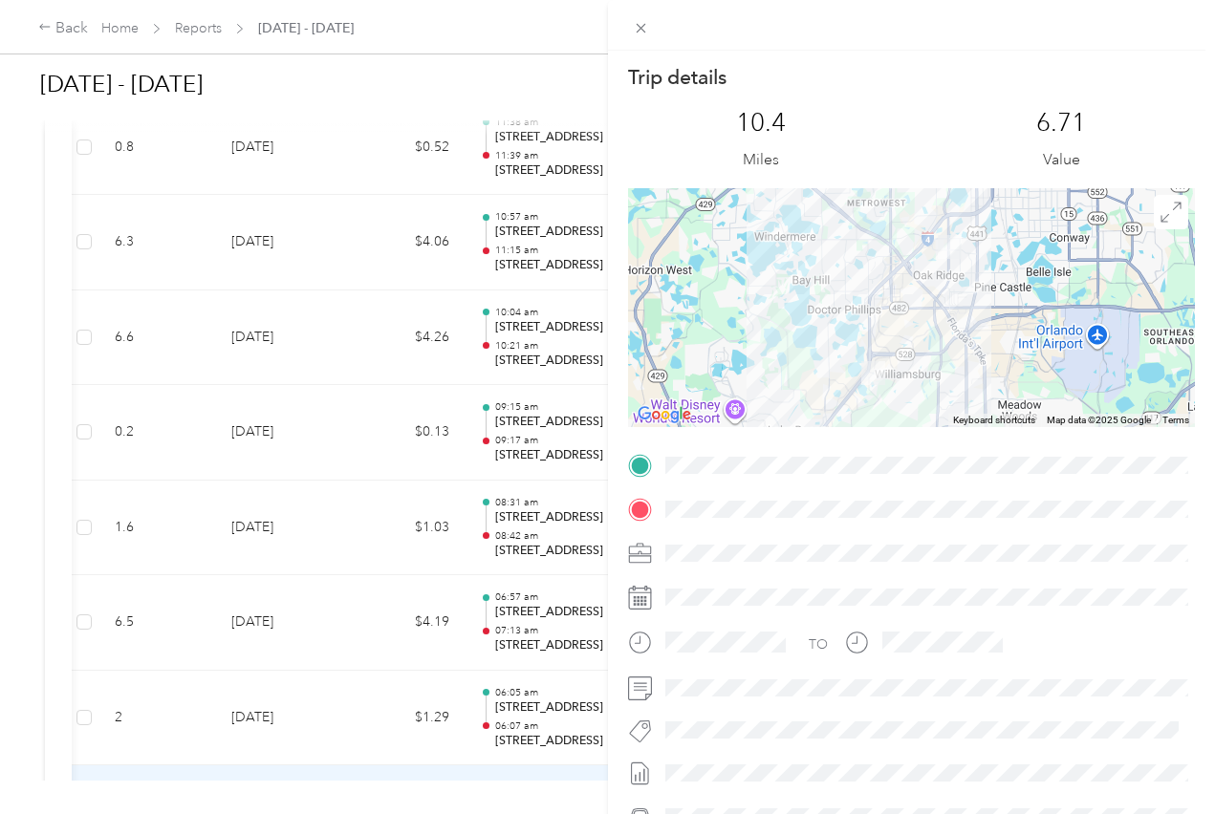
click at [636, 52] on div "Trip details This trip cannot be edited because it is either under review, appr…" at bounding box center [912, 458] width 608 height 814
click at [646, 15] on span at bounding box center [641, 27] width 27 height 27
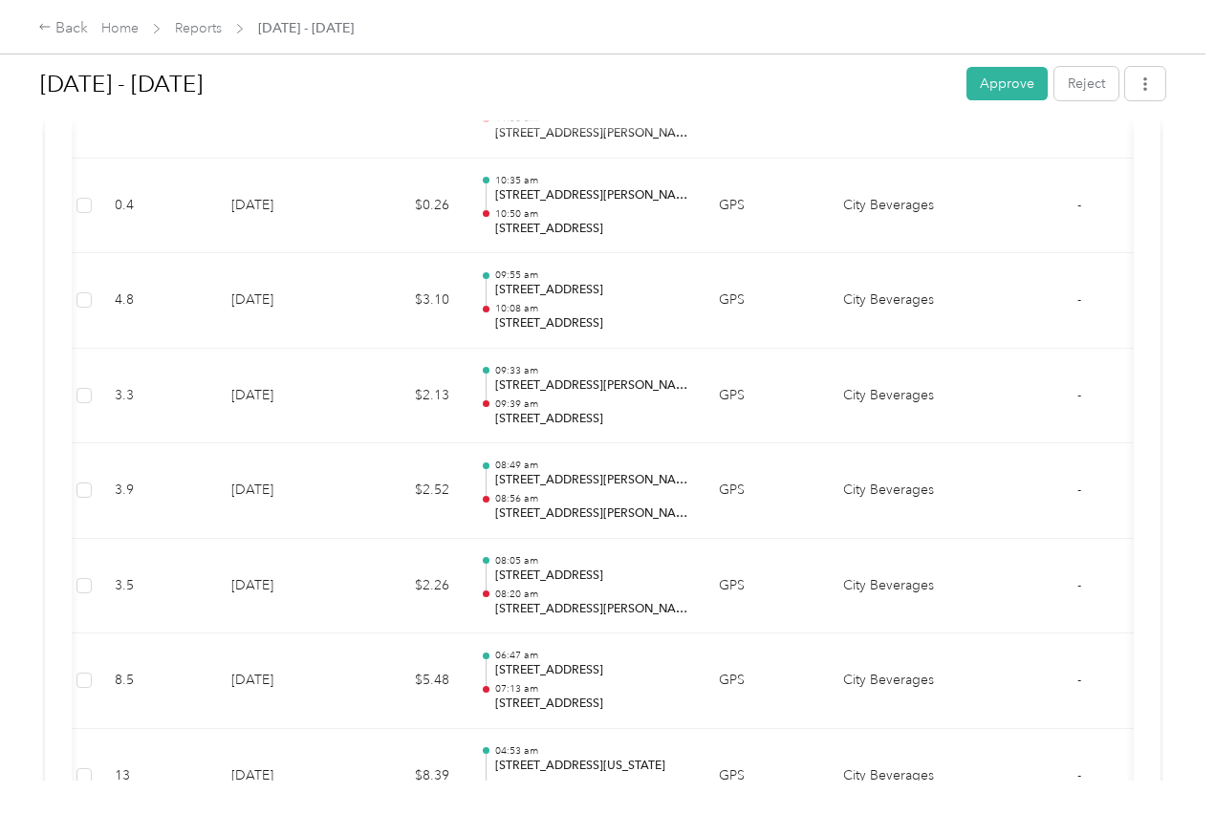
scroll to position [20504, 0]
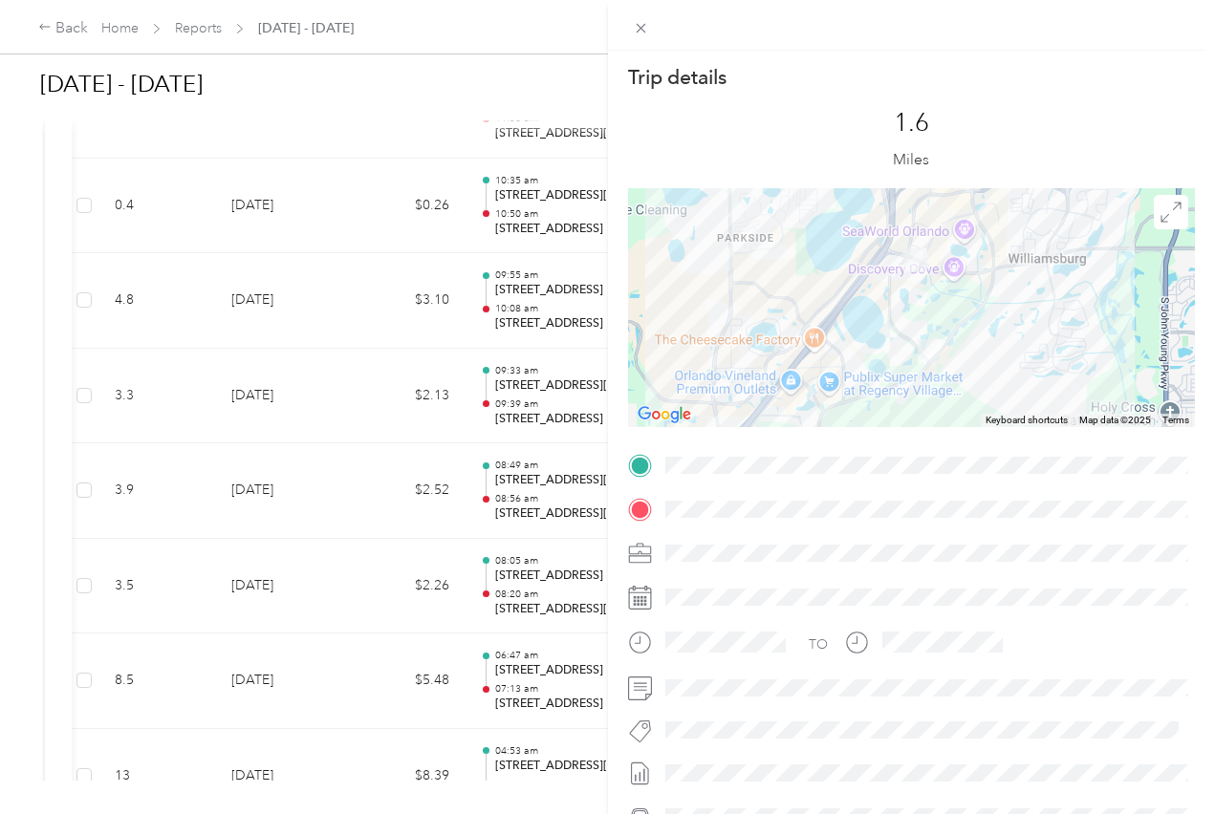
click at [665, 37] on div at bounding box center [912, 25] width 608 height 51
click at [636, 30] on icon at bounding box center [641, 28] width 16 height 16
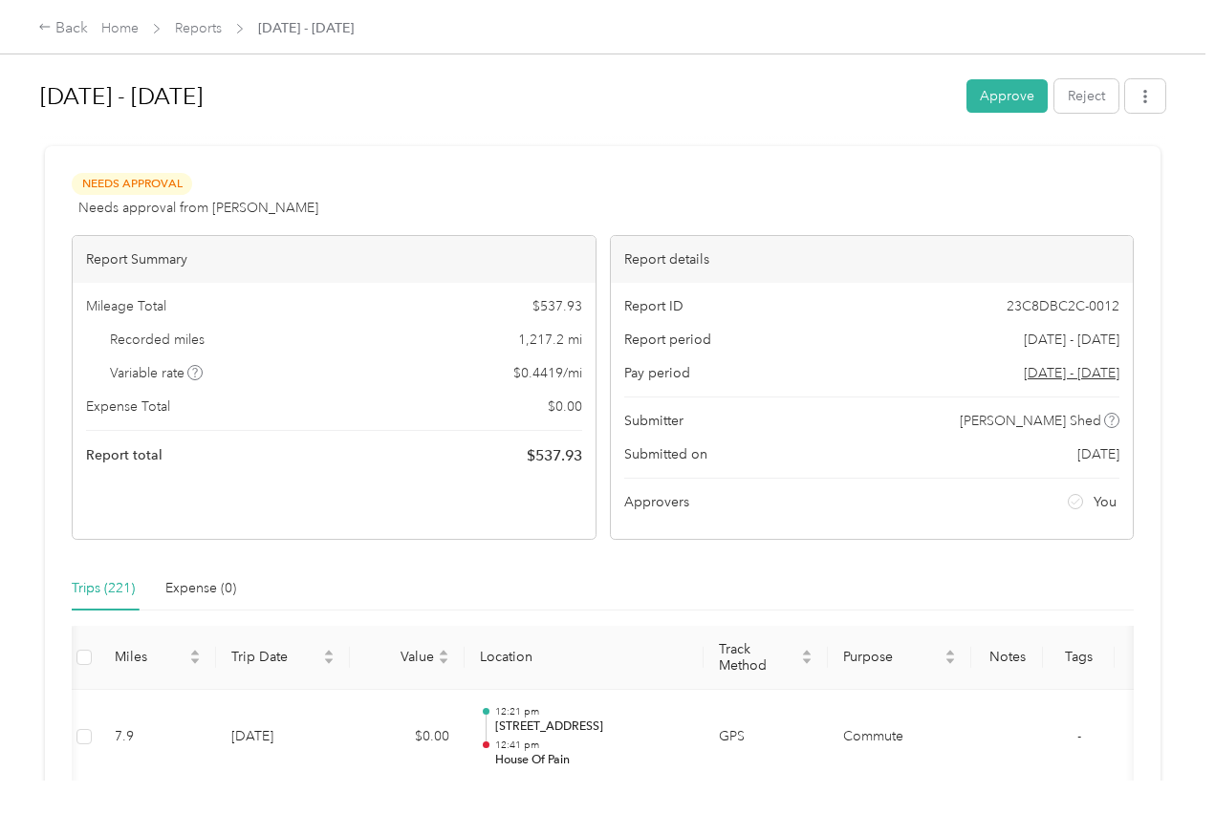
scroll to position [0, 0]
click at [1002, 94] on button "Approve" at bounding box center [1006, 95] width 81 height 33
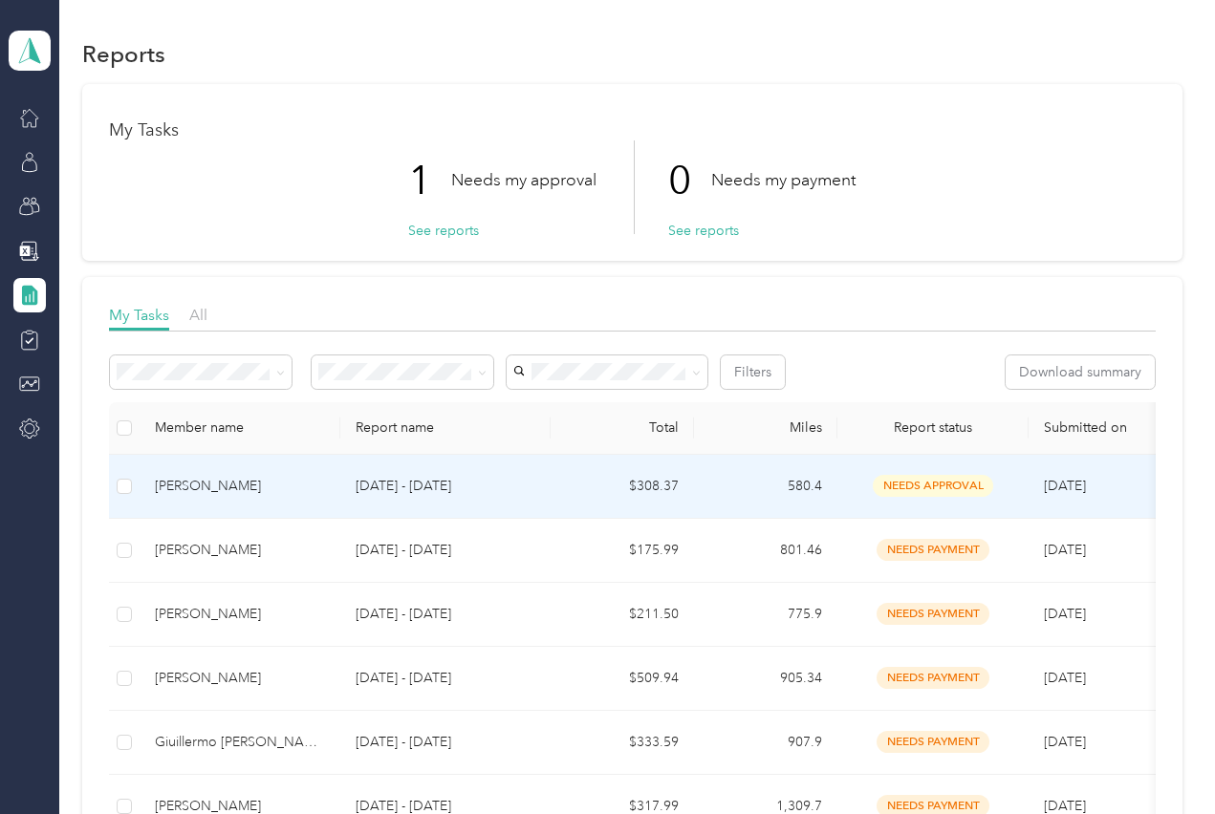
click at [317, 487] on div "[PERSON_NAME]" at bounding box center [240, 486] width 170 height 21
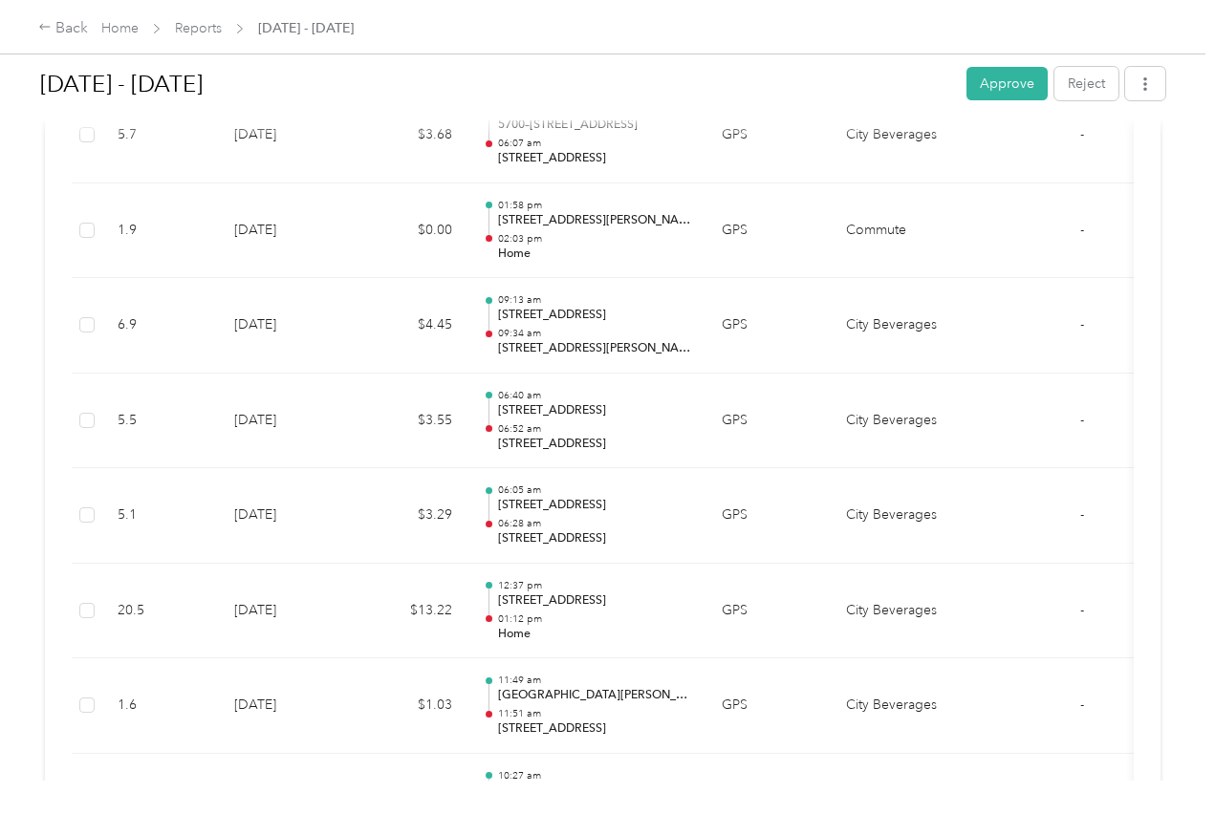
scroll to position [11350, 0]
click at [166, 563] on td "20.5" at bounding box center [160, 611] width 117 height 96
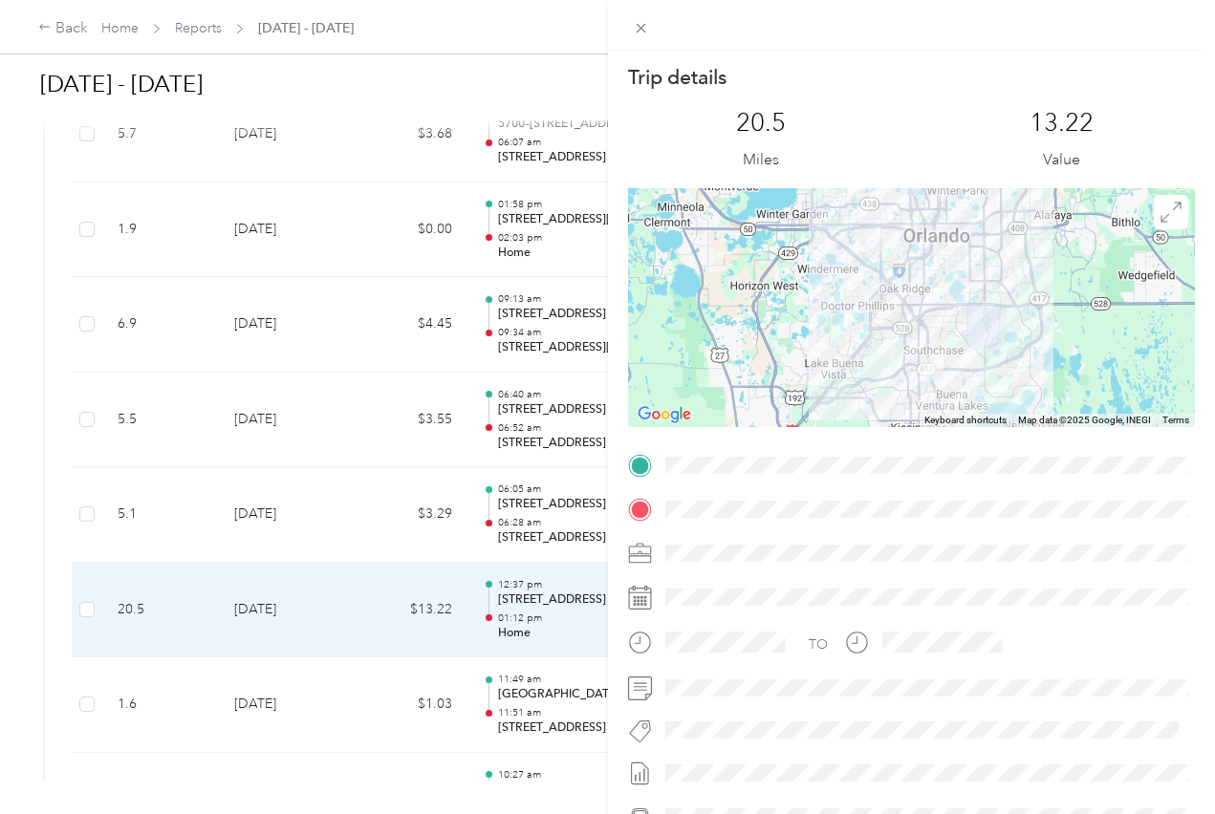
click at [651, 32] on span at bounding box center [641, 27] width 27 height 27
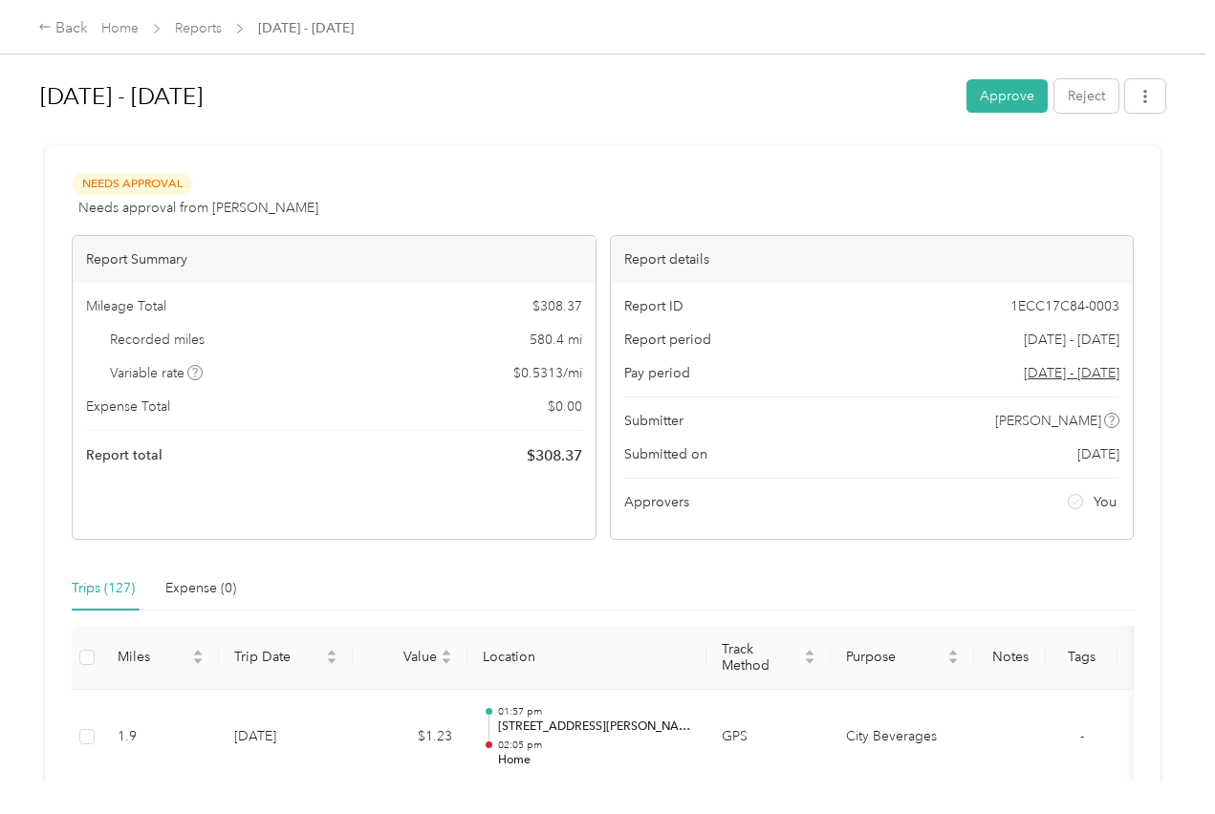
scroll to position [0, 0]
click at [1020, 99] on button "Approve" at bounding box center [1006, 95] width 81 height 33
